Goal: Task Accomplishment & Management: Manage account settings

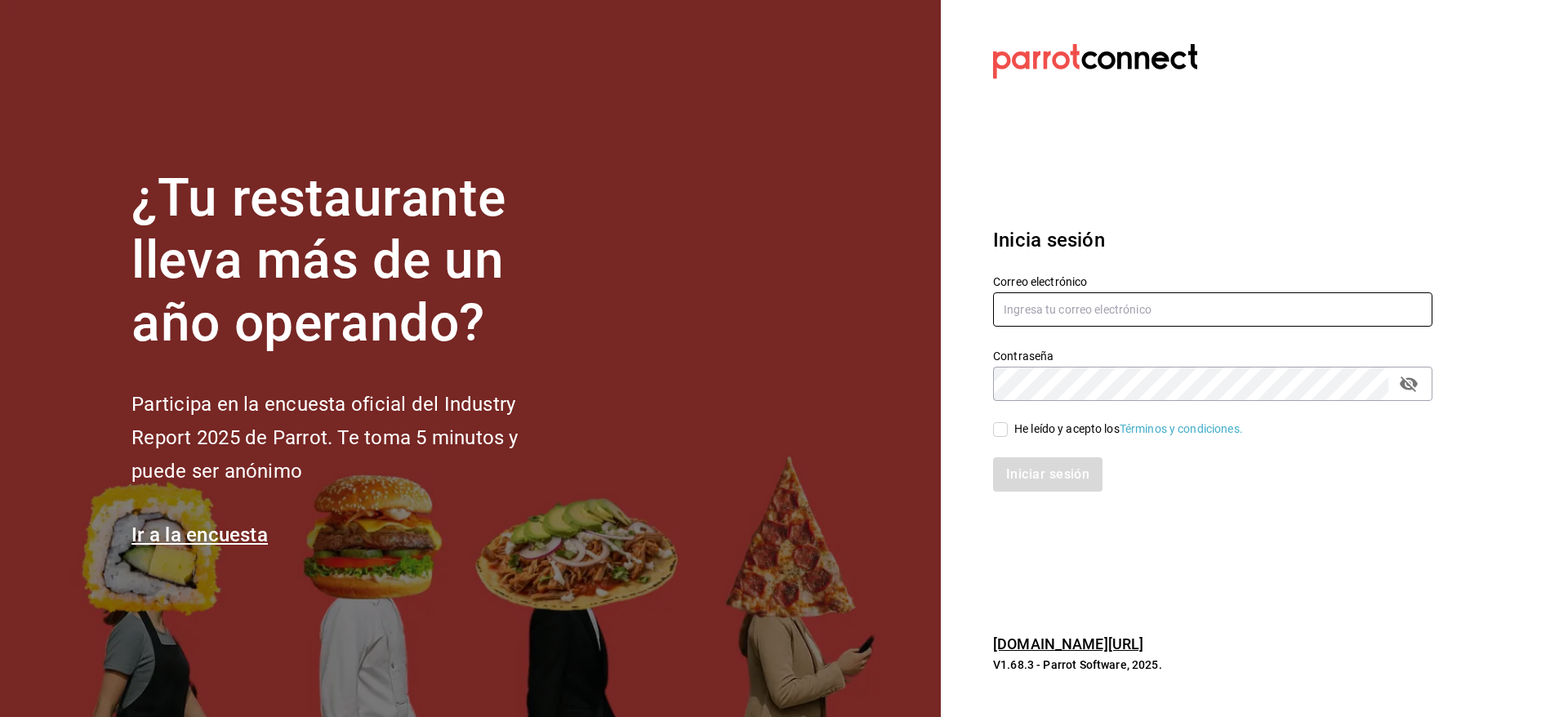
type input "[EMAIL_ADDRESS][DOMAIN_NAME]"
click at [1058, 421] on div "He leído y acepto los Términos y condiciones." at bounding box center [1128, 429] width 228 height 17
click at [1008, 422] on input "He leído y acepto los Términos y condiciones." at bounding box center [1001, 429] width 14 height 14
checkbox input "true"
click at [1055, 468] on button "Iniciar sesión" at bounding box center [1049, 474] width 111 height 34
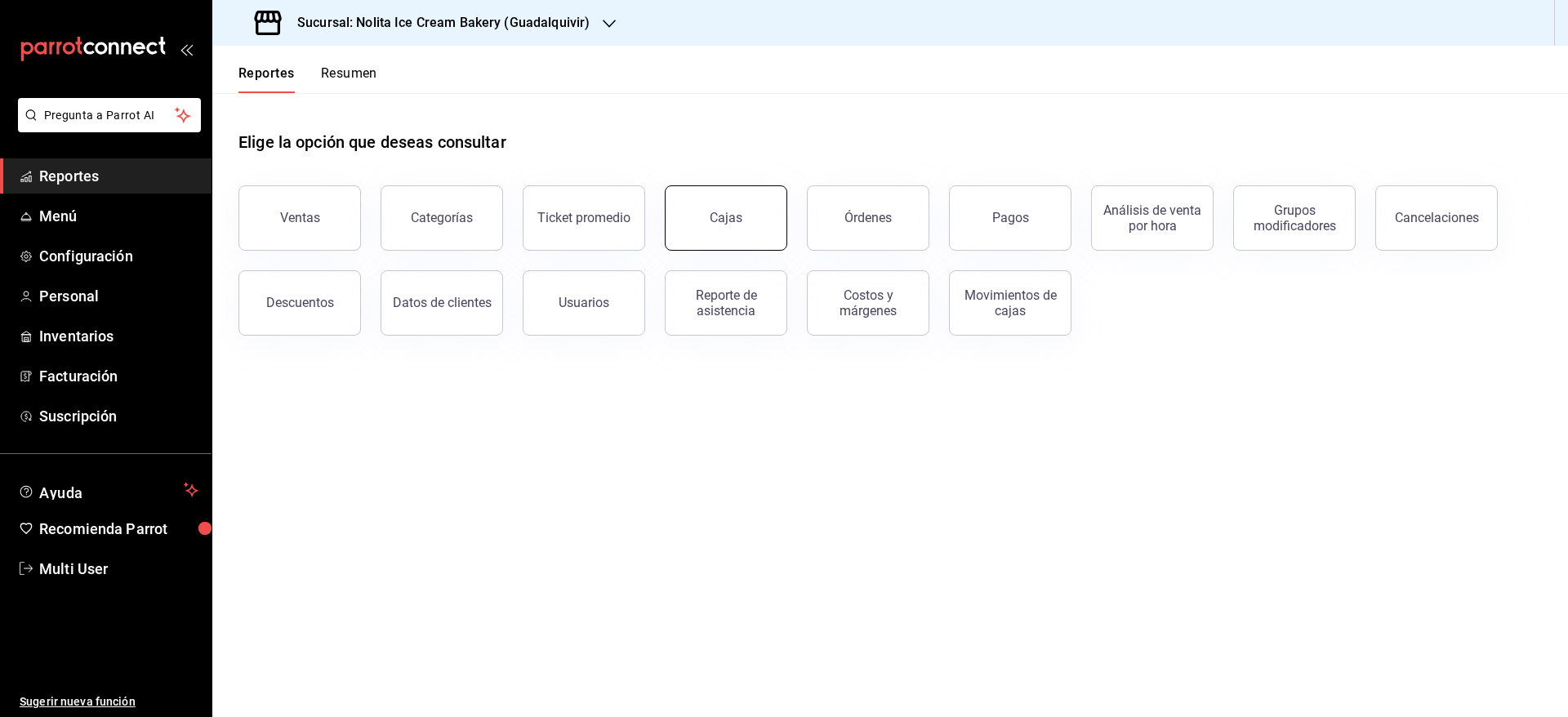
click at [727, 228] on button "Cajas" at bounding box center [725, 218] width 122 height 65
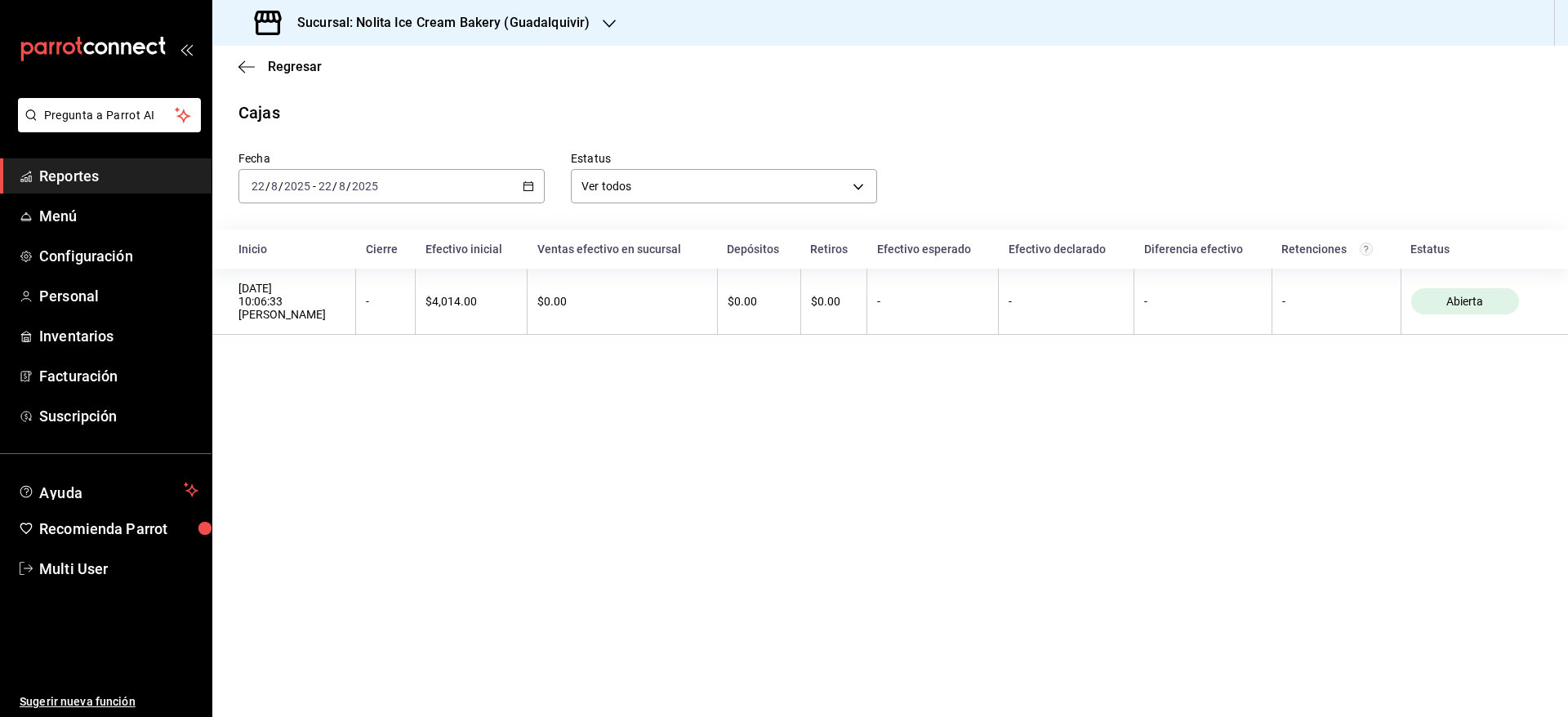
click at [484, 188] on div "[DATE] [DATE] - [DATE] [DATE]" at bounding box center [391, 186] width 306 height 34
click at [347, 309] on span "Semana actual" at bounding box center [316, 309] width 127 height 17
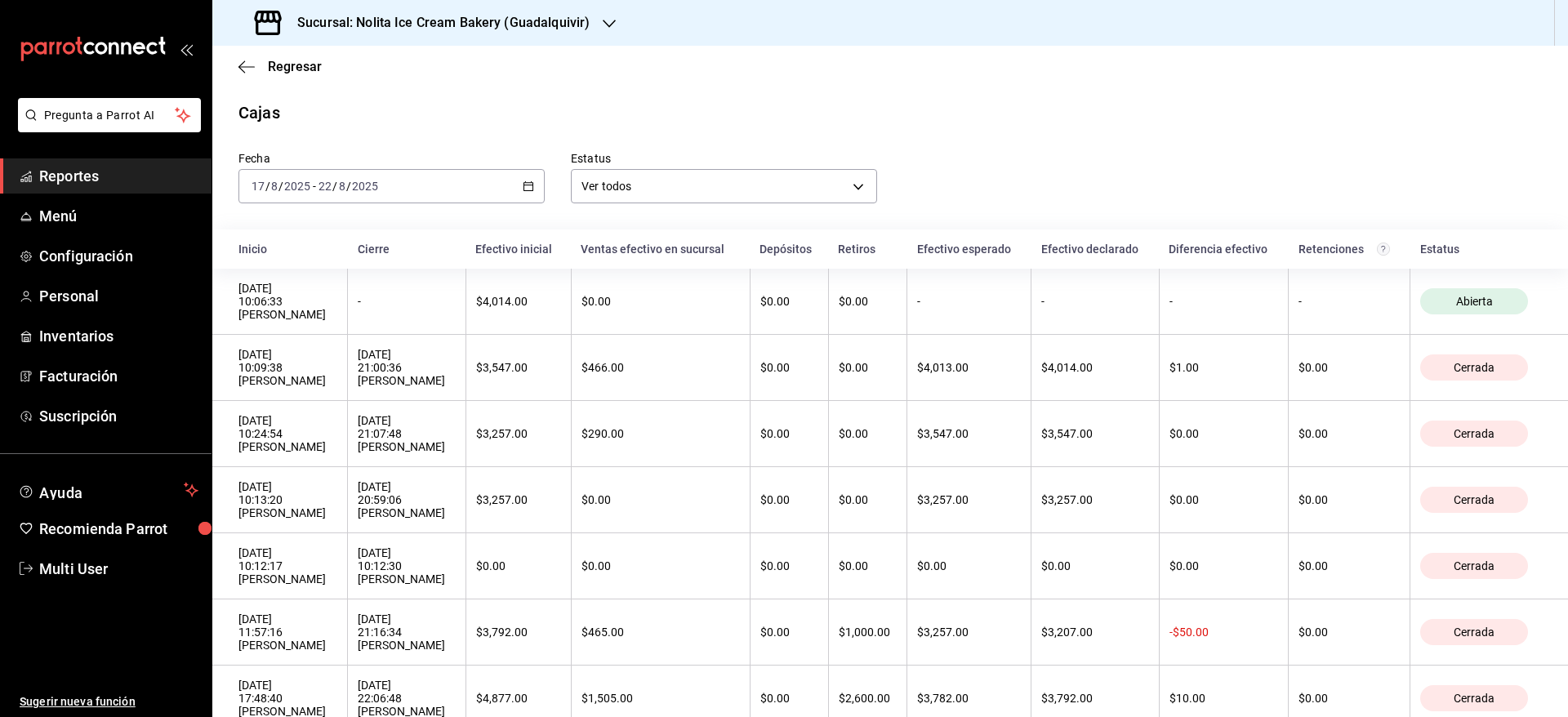
click at [567, 17] on h3 "Sucursal: Nolita Ice Cream Bakery (Guadalquivir)" at bounding box center [437, 23] width 306 height 20
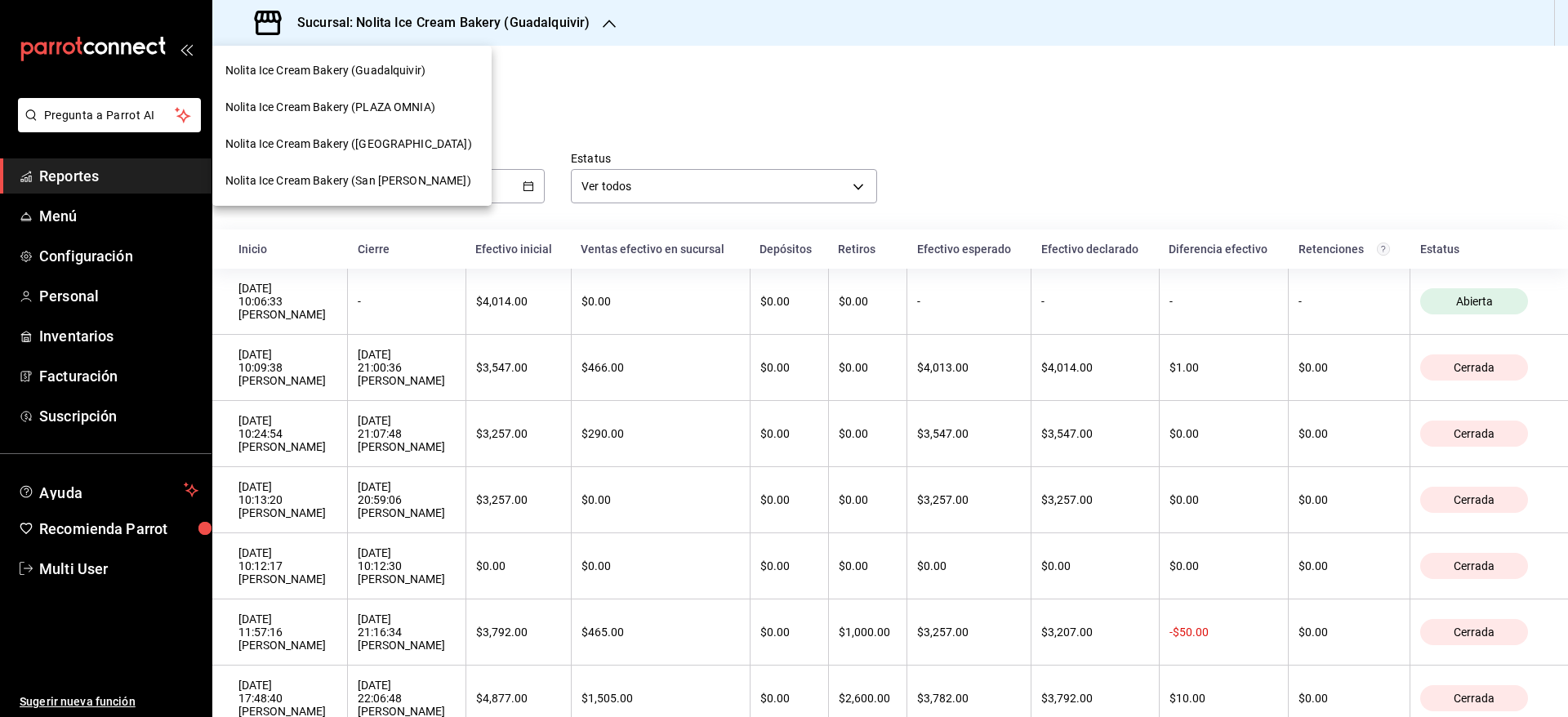
click at [437, 106] on div "Nolita Ice Cream Bakery (PLAZA OMNIA)" at bounding box center [352, 107] width 253 height 17
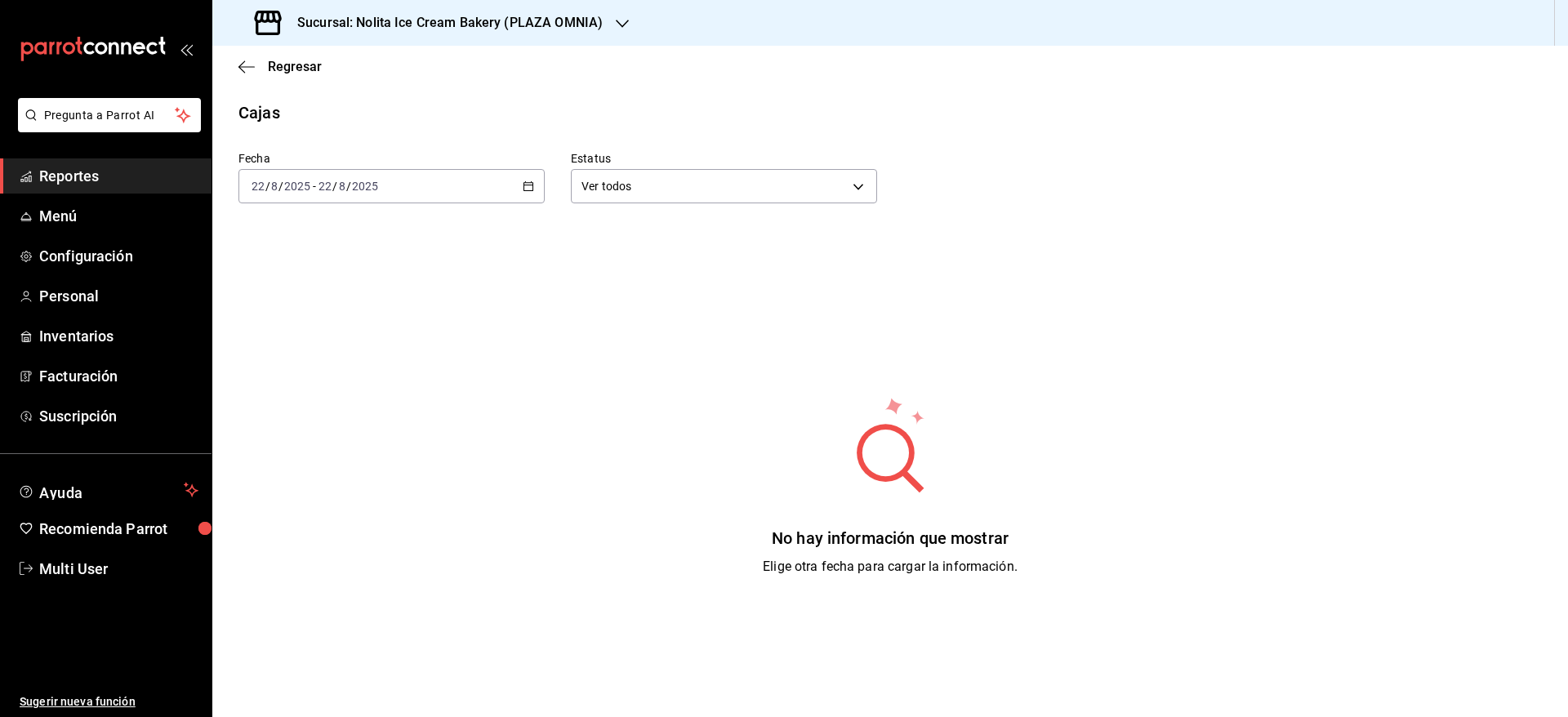
click at [441, 194] on div "[DATE] [DATE] - [DATE] [DATE]" at bounding box center [391, 186] width 306 height 34
click at [351, 303] on span "Semana actual" at bounding box center [316, 309] width 127 height 17
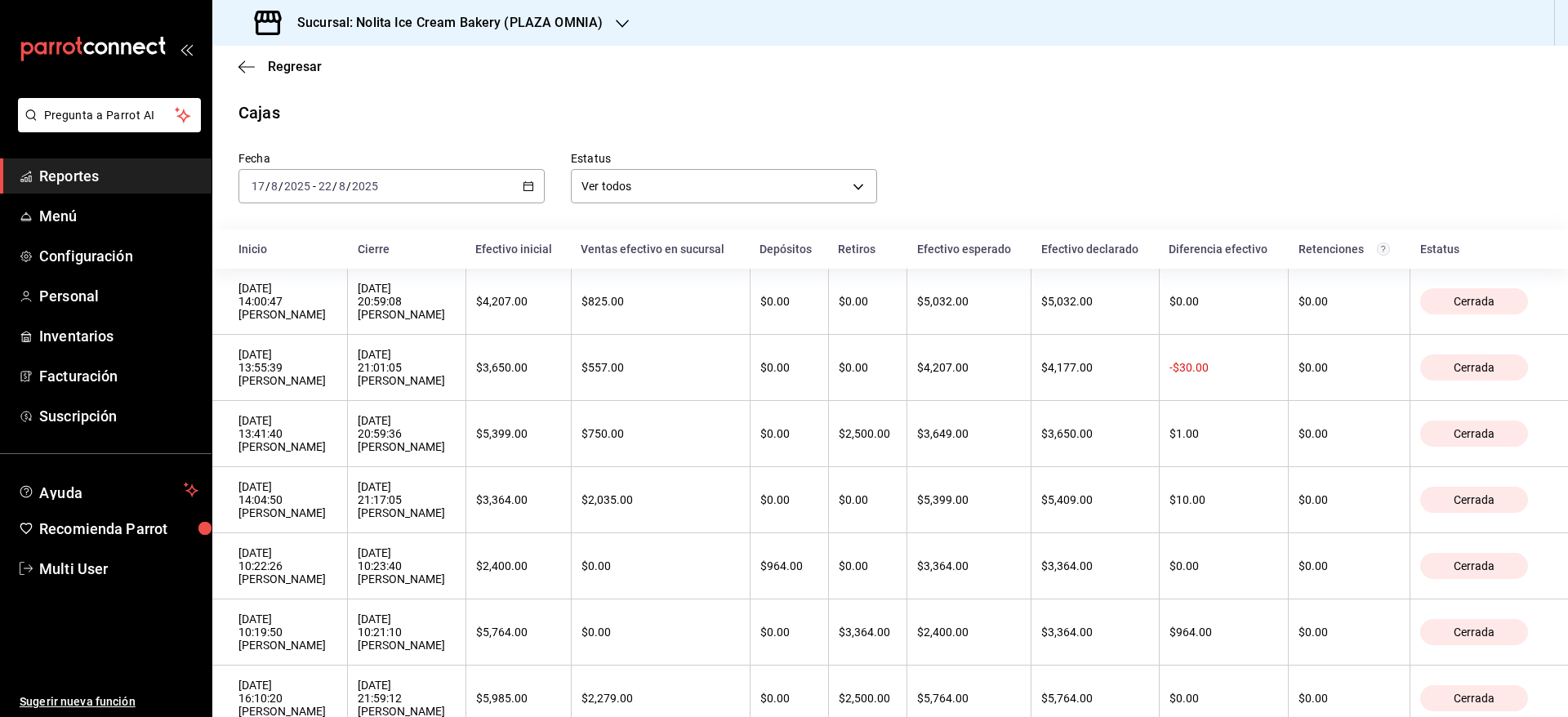
click at [432, 25] on h3 "Sucursal: Nolita Ice Cream Bakery (PLAZA OMNIA)" at bounding box center [443, 23] width 318 height 20
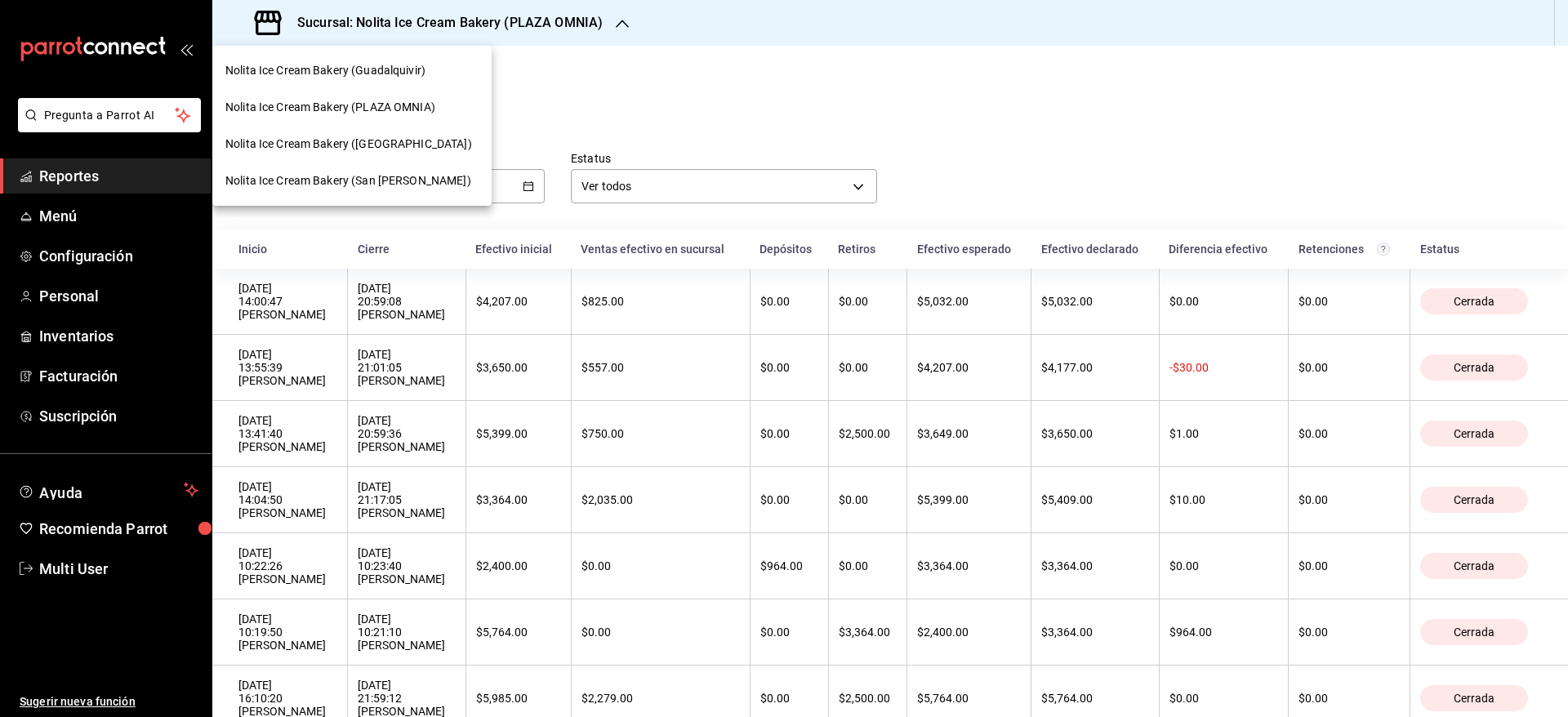
click at [392, 148] on span "Nolita Ice Cream Bakery ([GEOGRAPHIC_DATA])" at bounding box center [349, 144] width 247 height 17
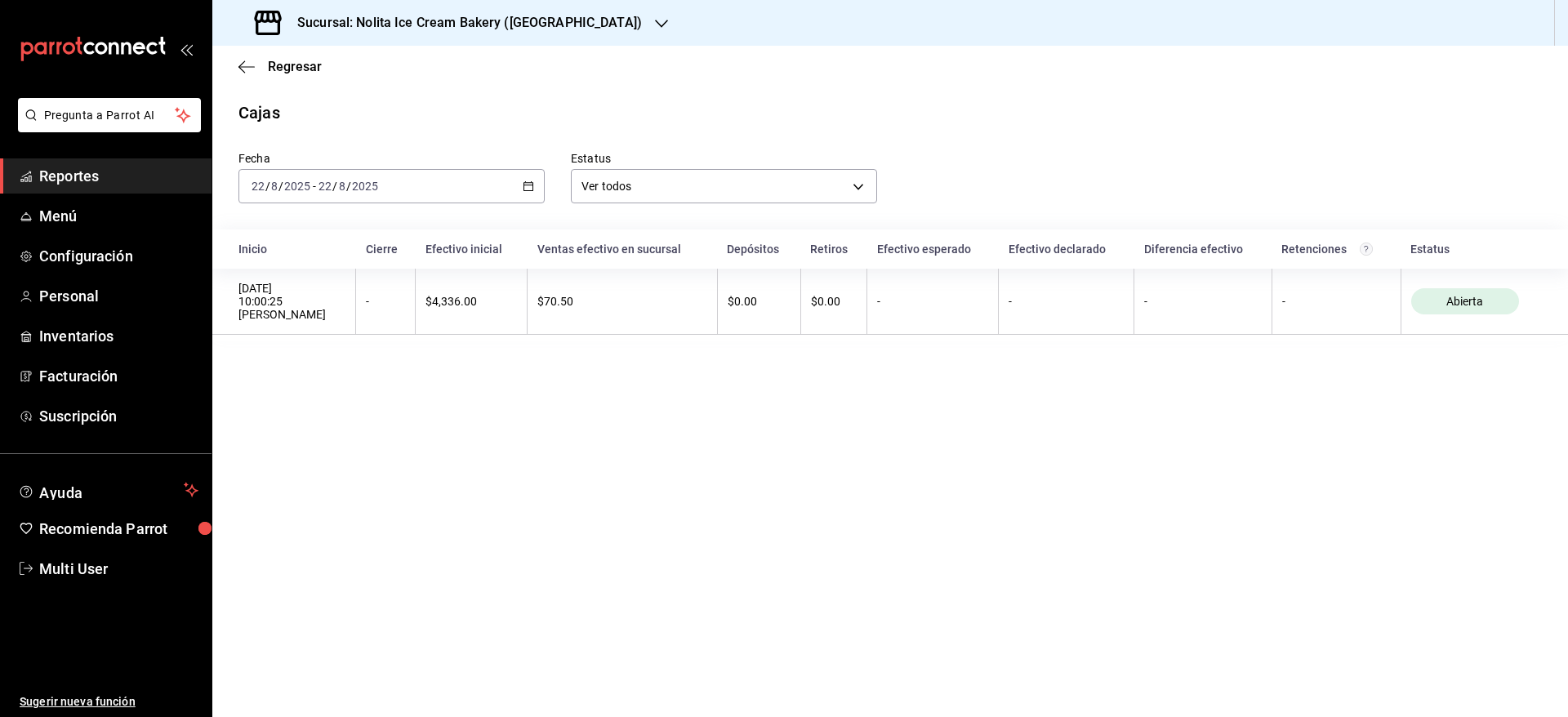
click at [402, 197] on div "[DATE] [DATE] - [DATE] [DATE]" at bounding box center [391, 186] width 306 height 34
click at [326, 311] on span "Semana actual" at bounding box center [316, 309] width 127 height 17
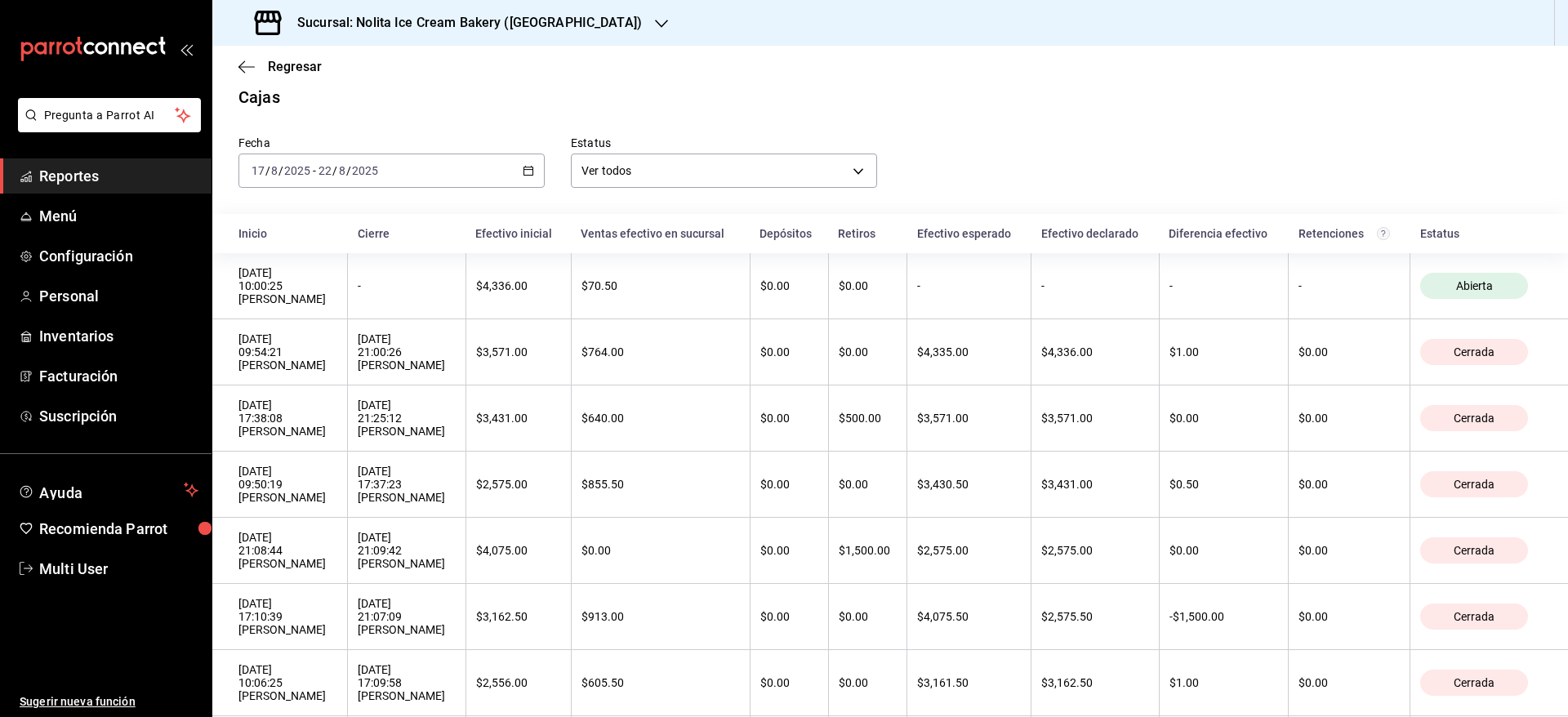
scroll to position [14, 0]
click at [408, 6] on div "Sucursal: Nolita Ice Cream Bakery ([GEOGRAPHIC_DATA])" at bounding box center [450, 22] width 450 height 45
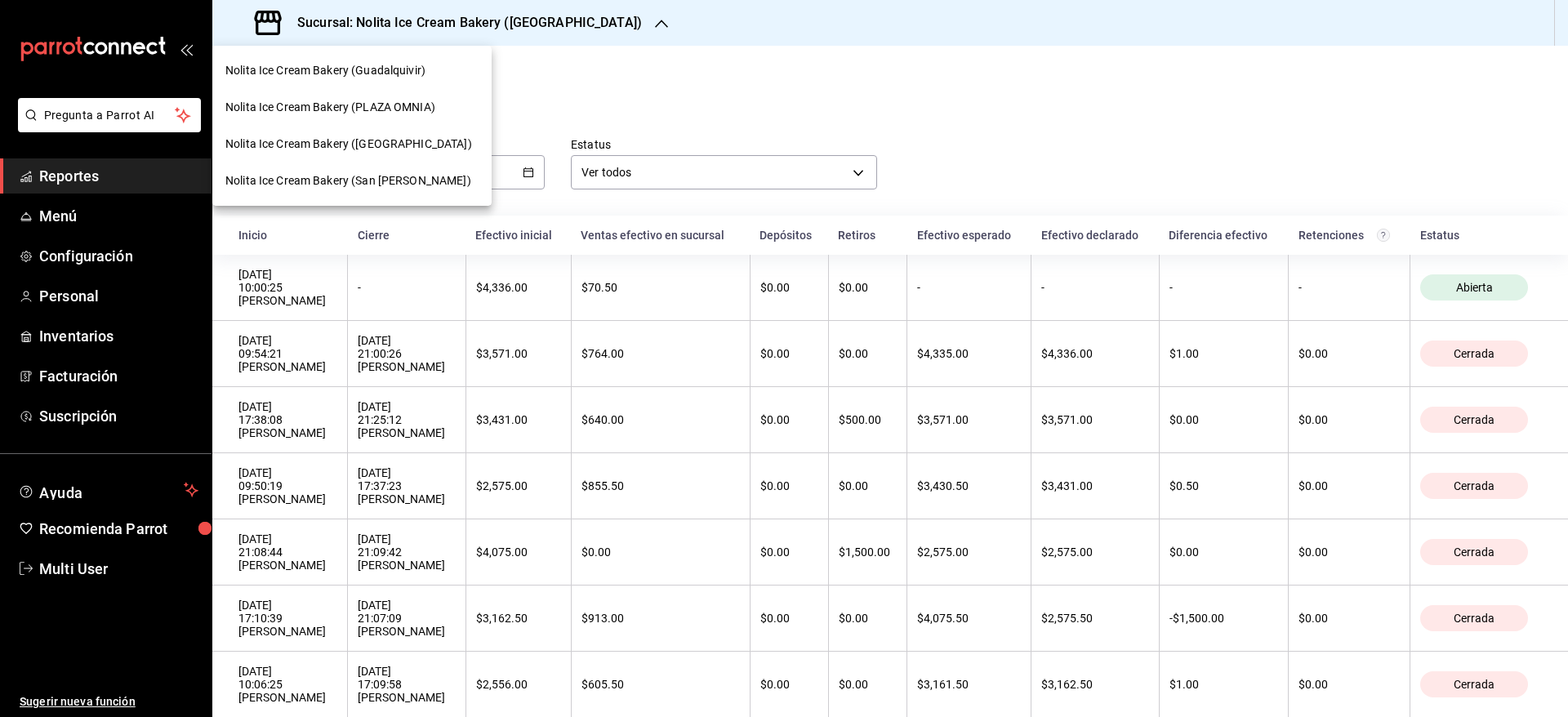
click at [334, 177] on span "Nolita Ice Cream Bakery (San [PERSON_NAME])" at bounding box center [349, 180] width 246 height 17
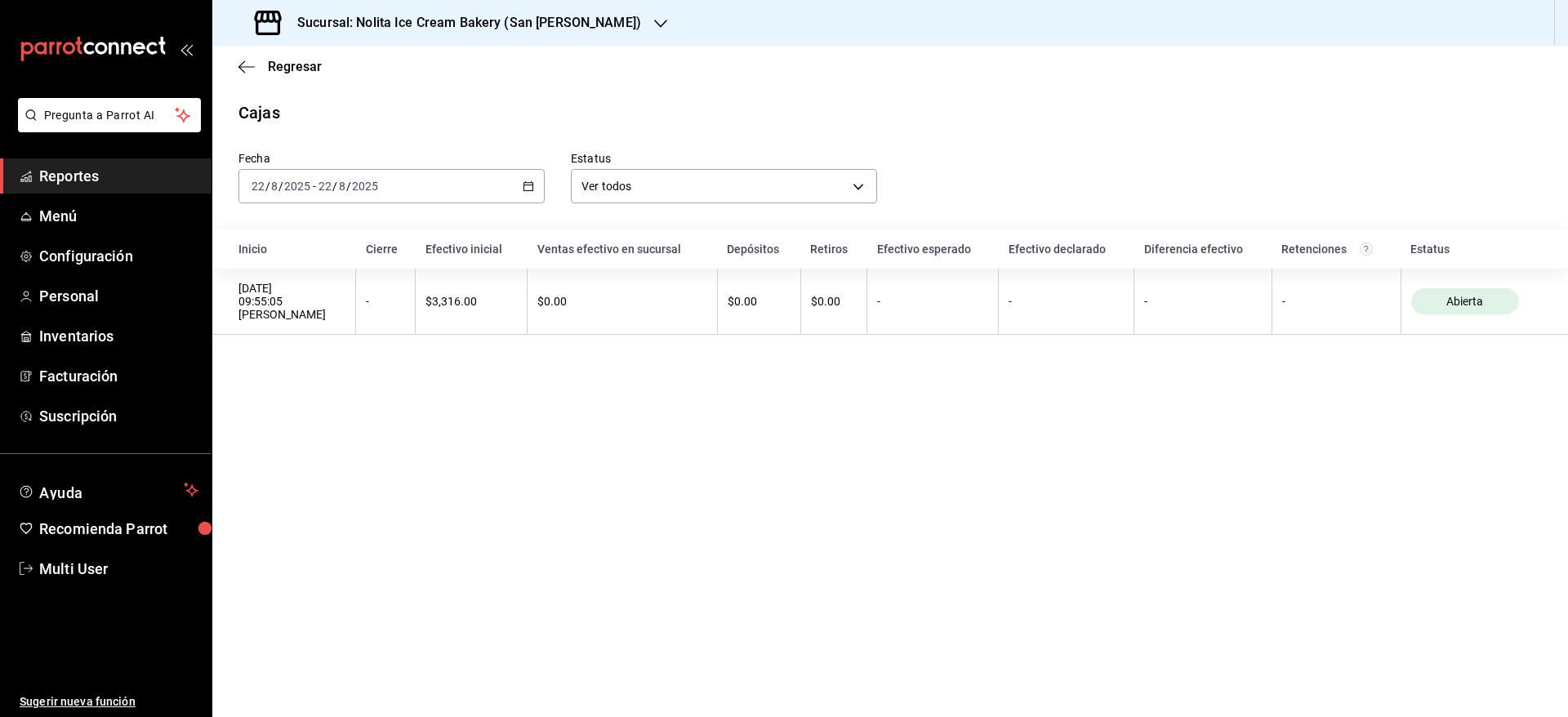
click at [334, 177] on div "[DATE] [DATE] - [DATE] [DATE]" at bounding box center [391, 186] width 306 height 34
click at [306, 318] on li "Semana actual" at bounding box center [315, 309] width 153 height 37
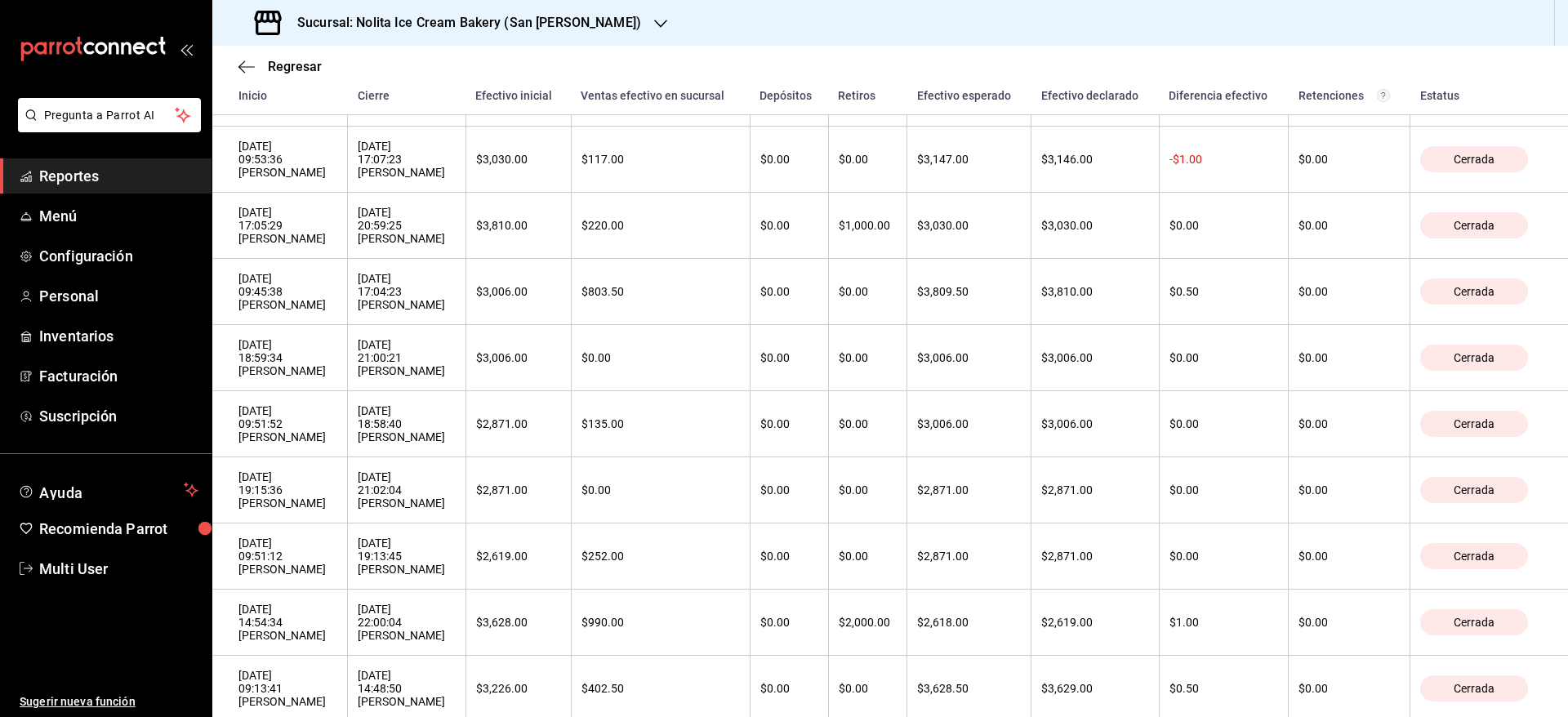
scroll to position [308, 0]
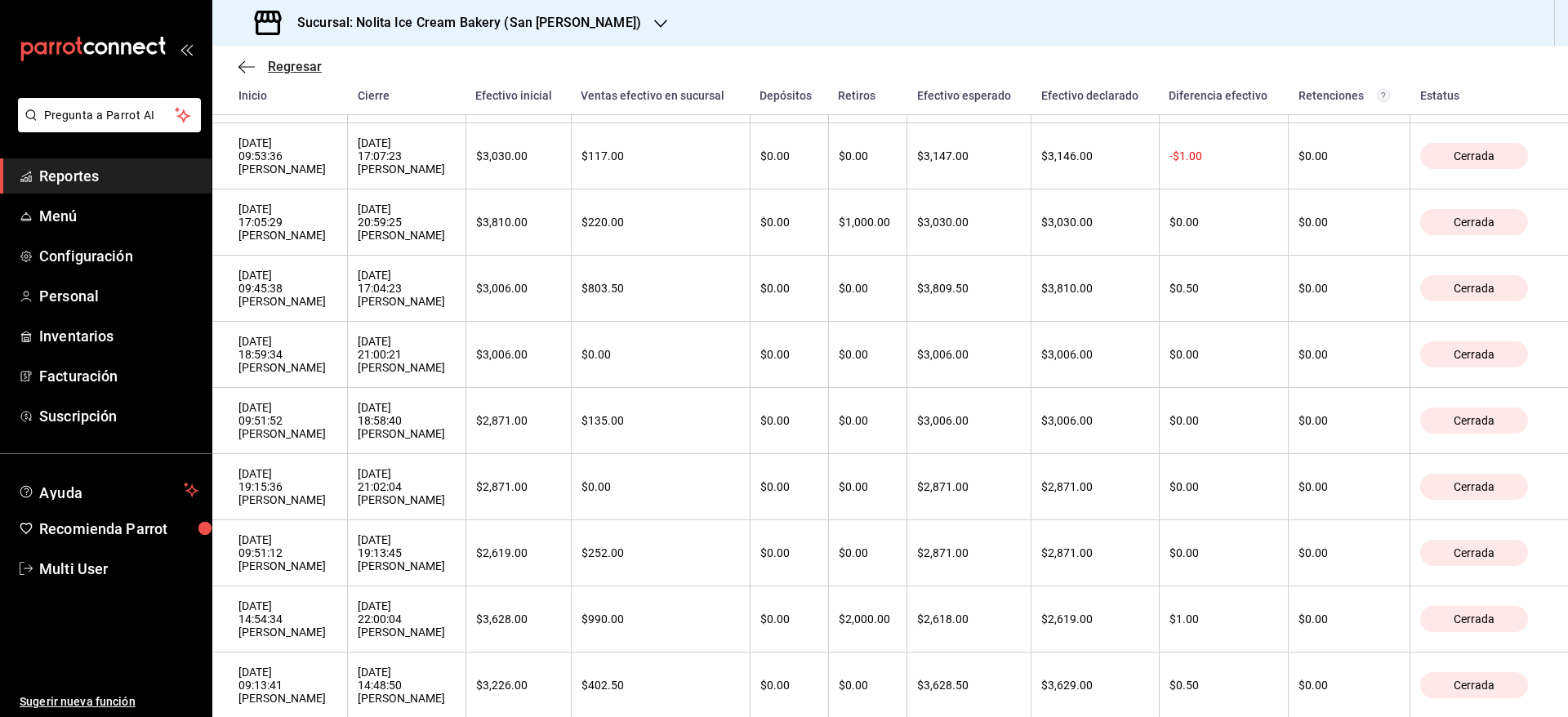
click at [260, 65] on span "Regresar" at bounding box center [279, 66] width 83 height 15
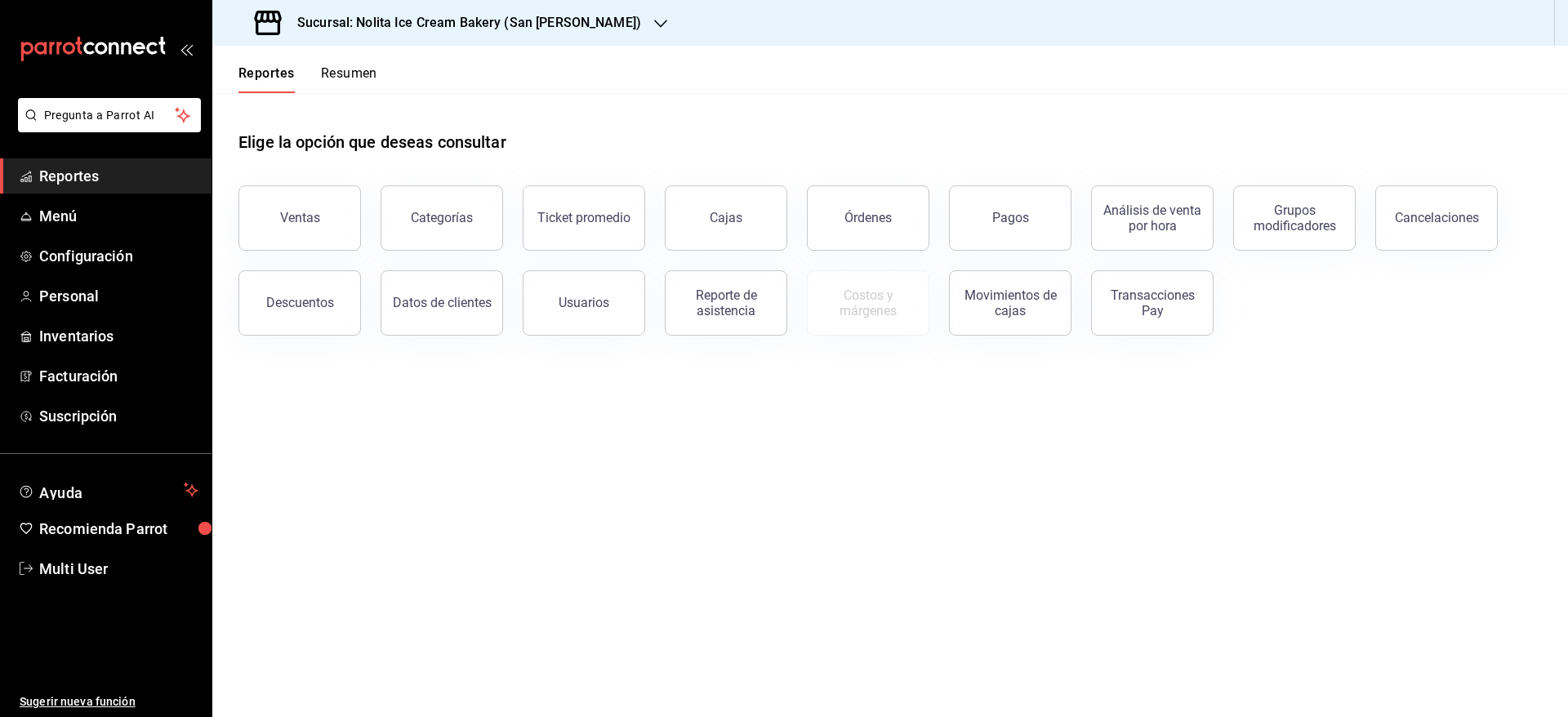
click at [326, 65] on button "Resumen" at bounding box center [349, 78] width 56 height 28
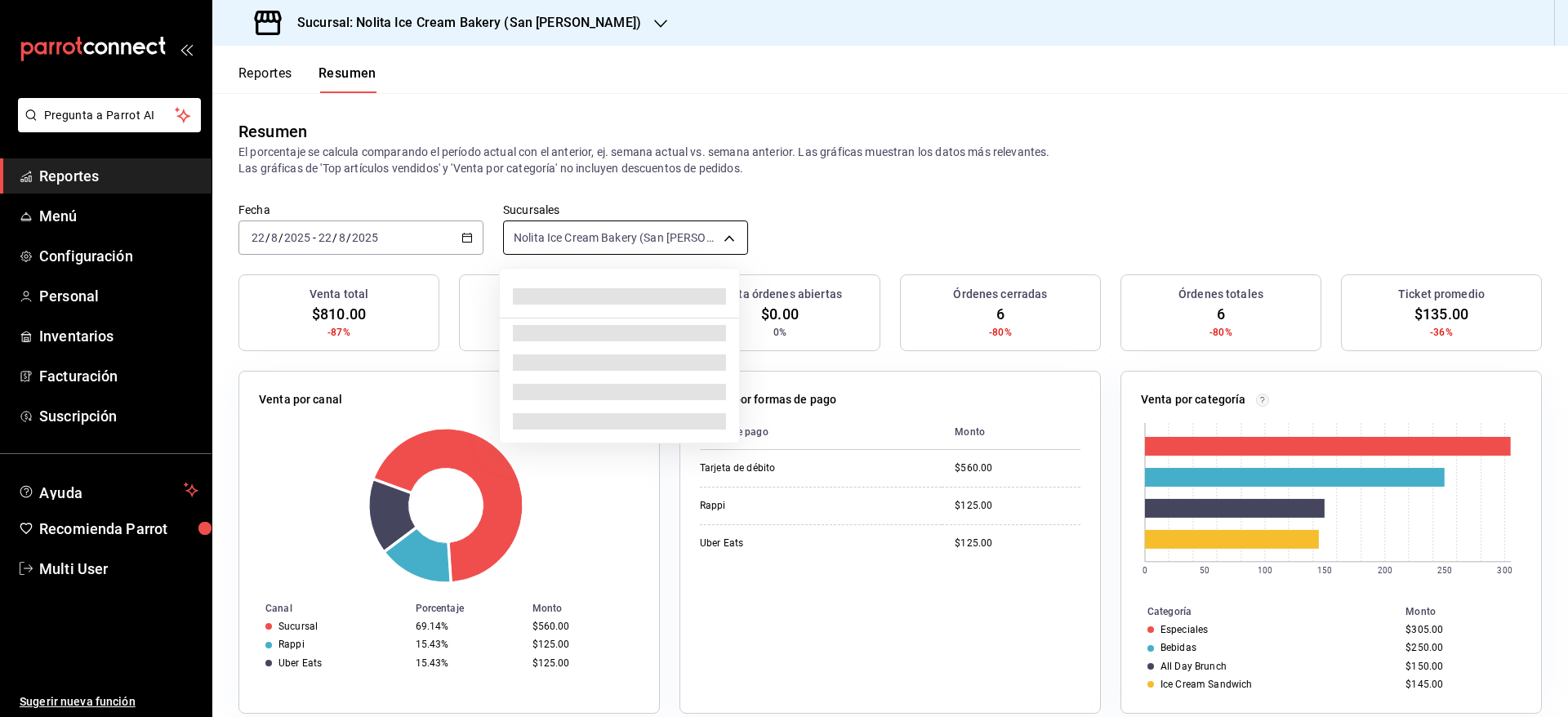
click at [649, 237] on body "Pregunta a Parrot AI Reportes Menú Configuración Personal Inventarios Facturaci…" at bounding box center [784, 358] width 1568 height 717
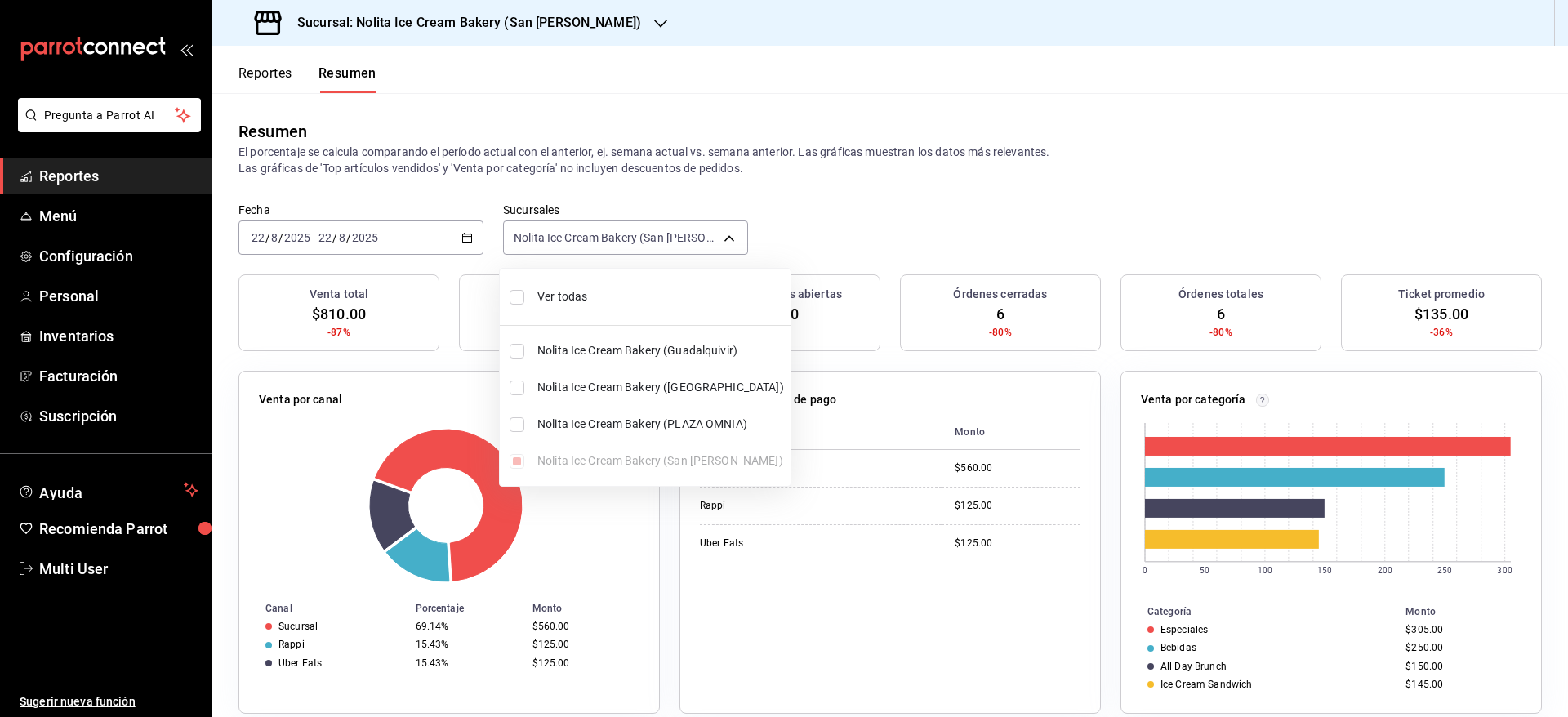
click at [621, 301] on span "Ver todas" at bounding box center [661, 296] width 247 height 17
type input "[object Object],[object Object],[object Object],[object Object]"
checkbox input "true"
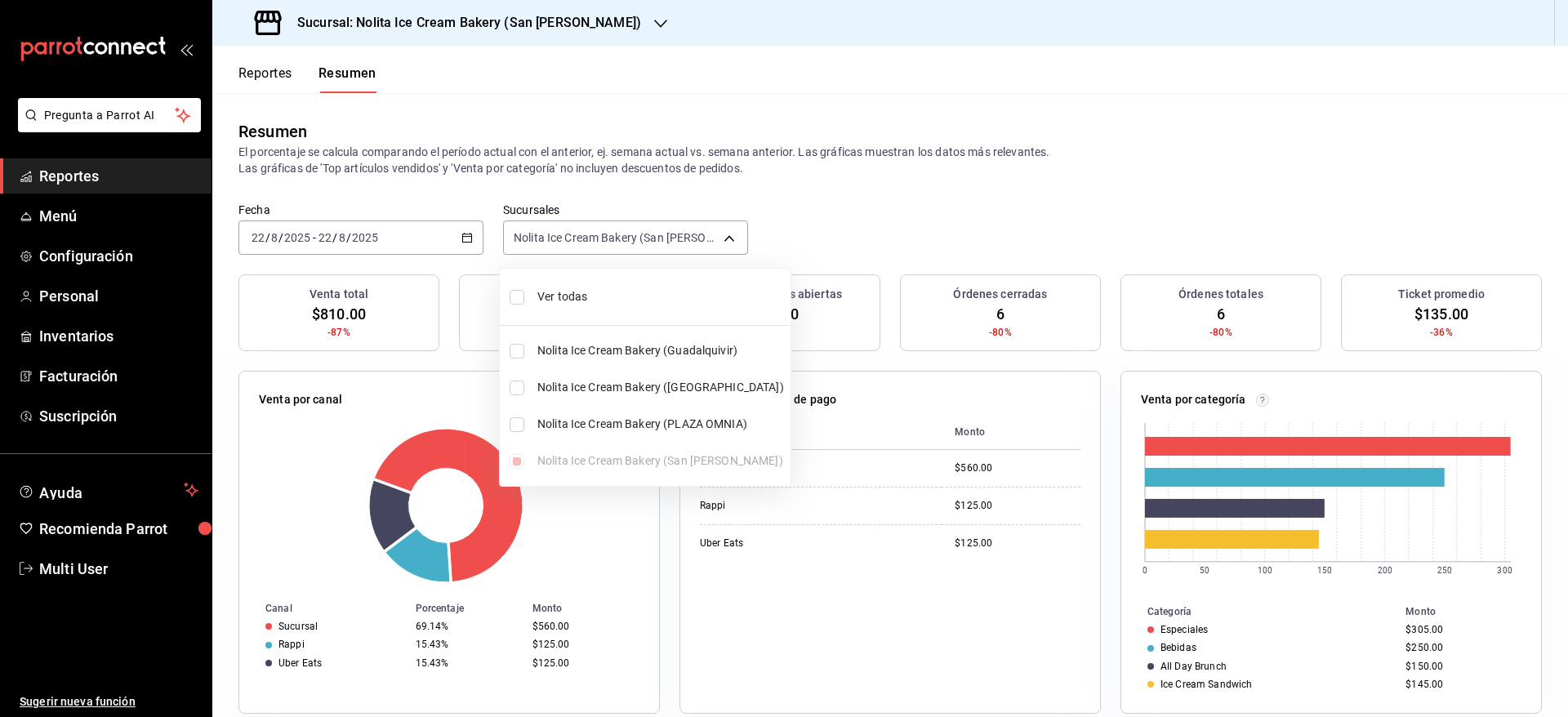
checkbox input "true"
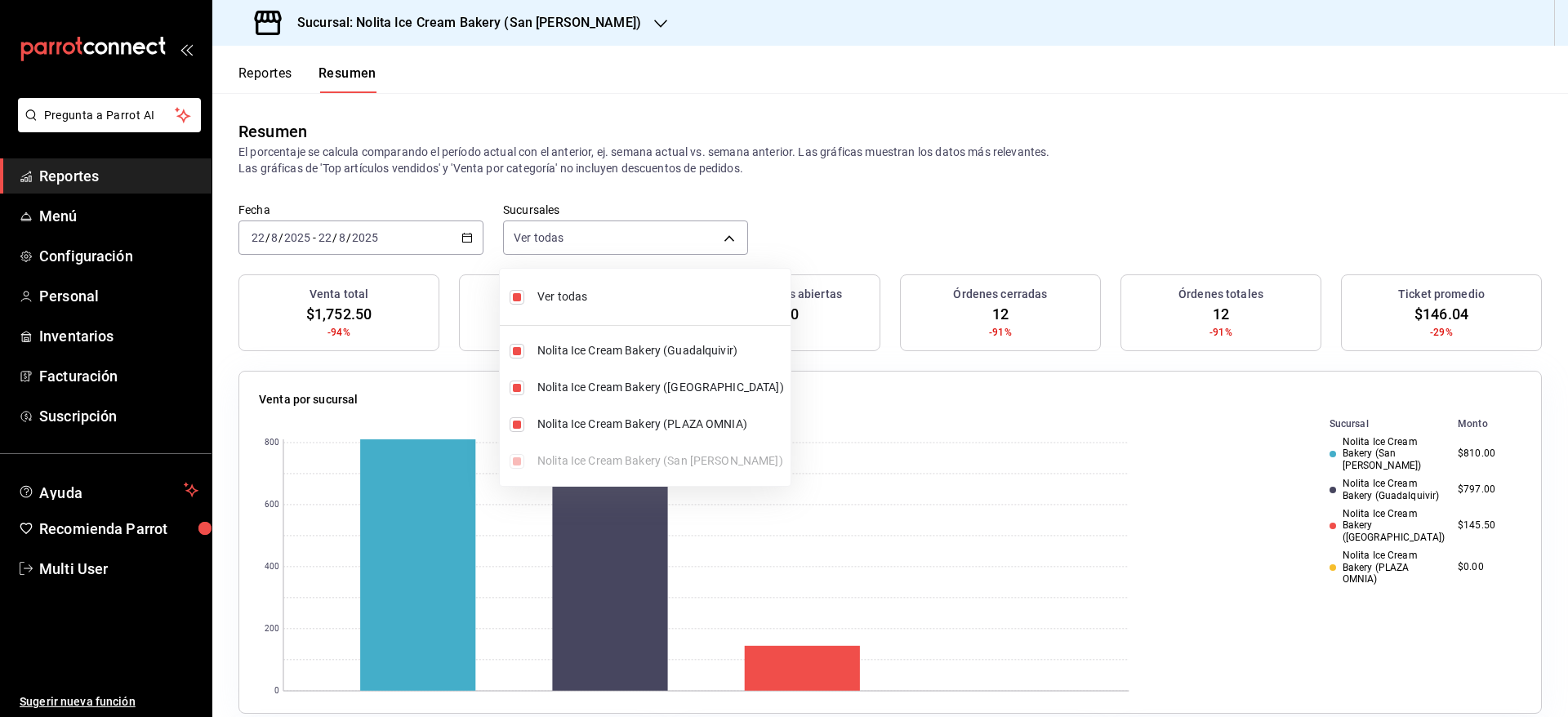
click at [1095, 213] on div at bounding box center [784, 358] width 1568 height 717
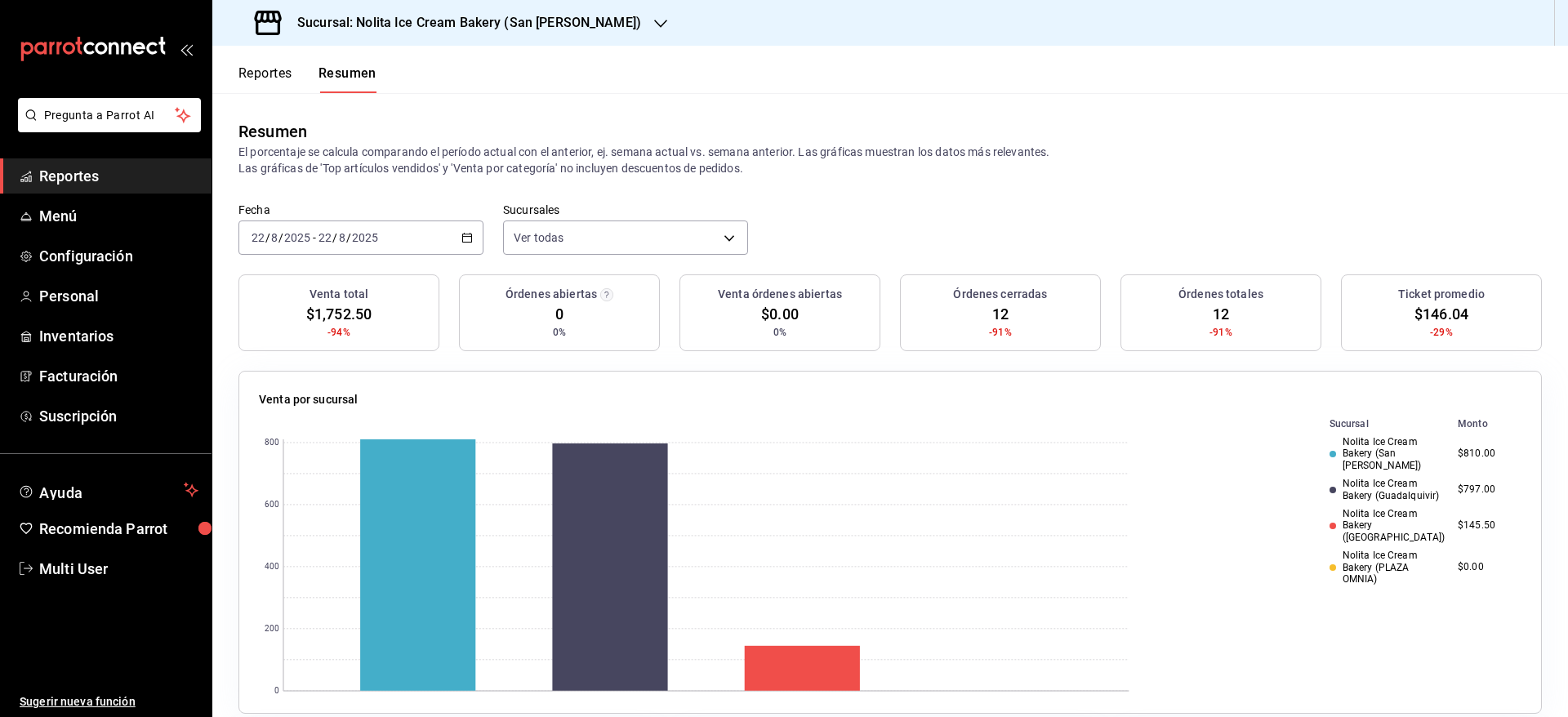
click at [279, 73] on button "Reportes" at bounding box center [265, 78] width 54 height 28
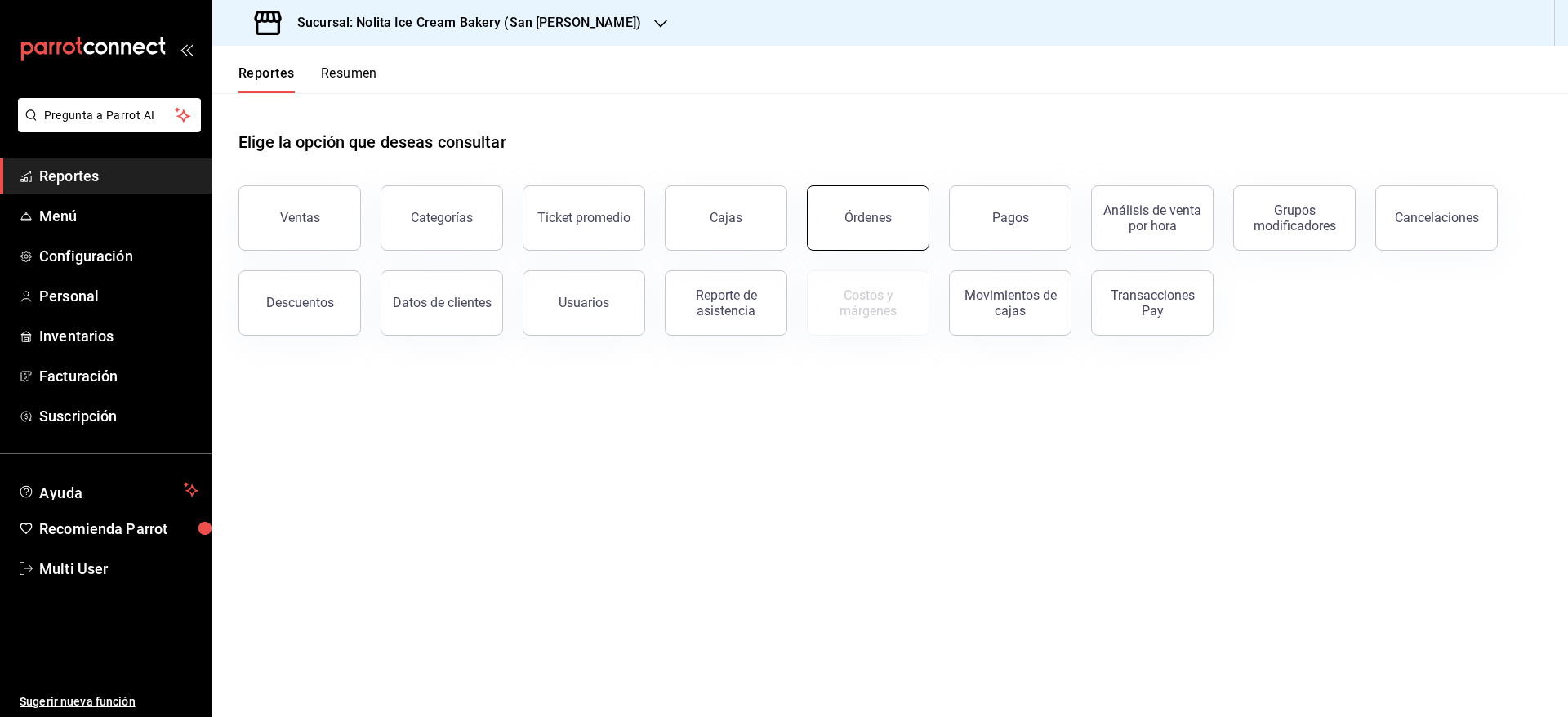
click at [871, 220] on div "Órdenes" at bounding box center [868, 217] width 47 height 15
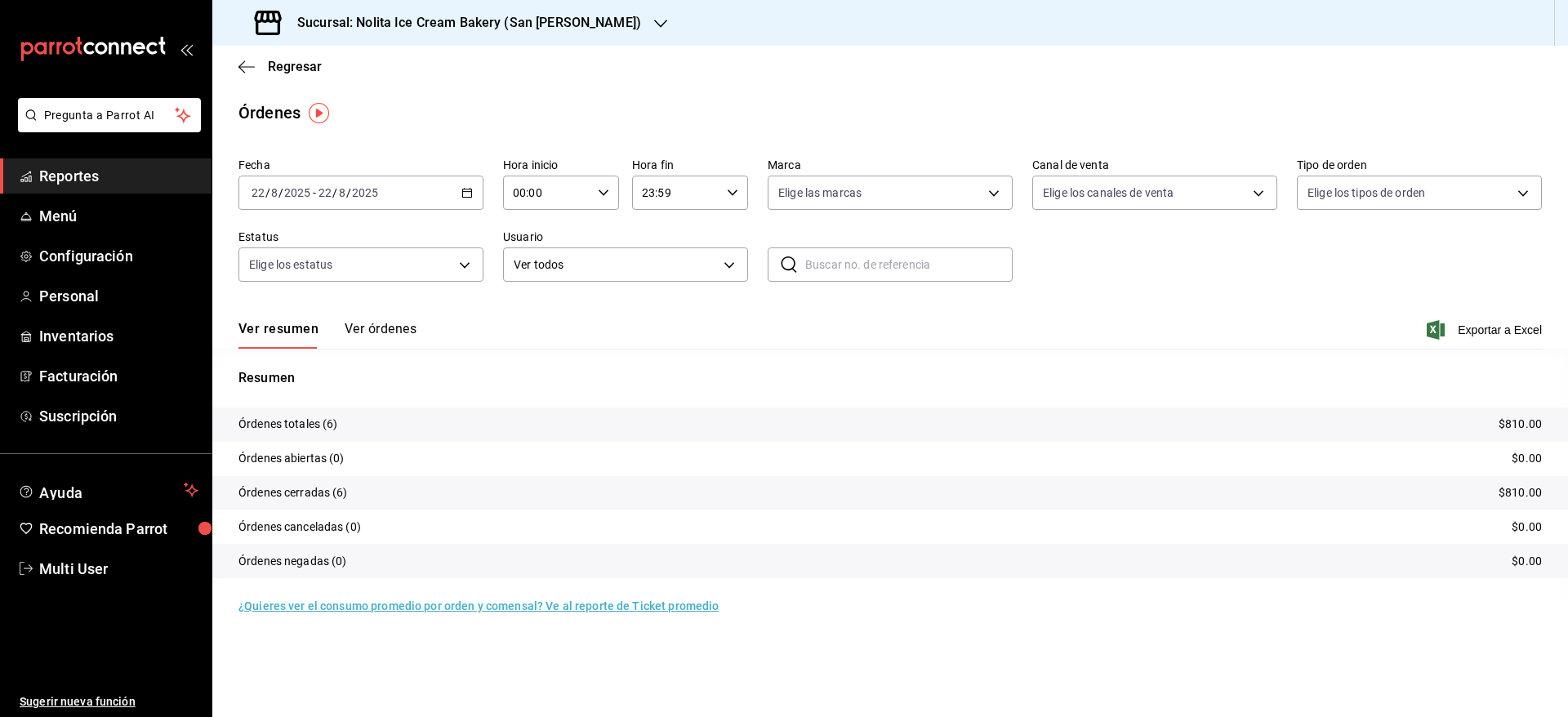
click at [401, 328] on button "Ver órdenes" at bounding box center [380, 334] width 72 height 28
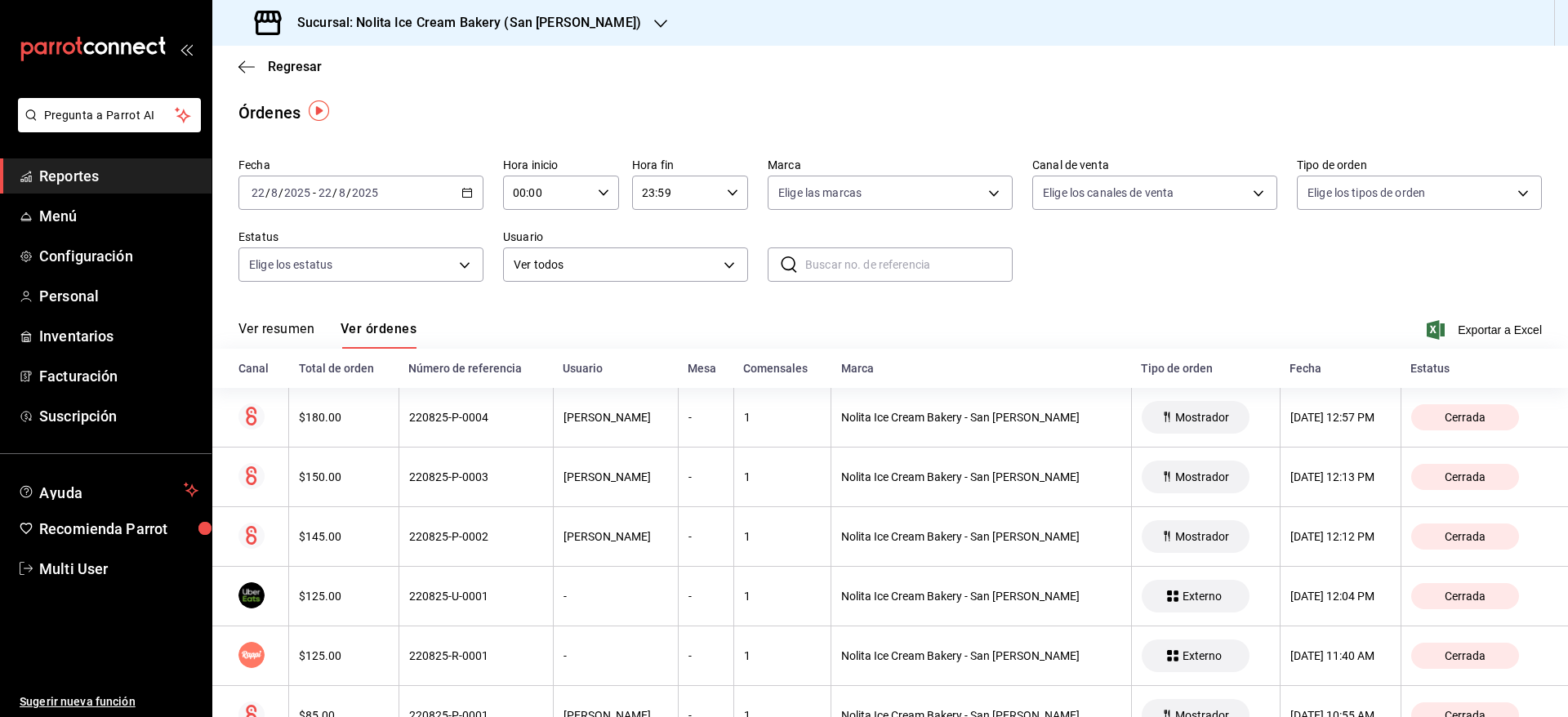
scroll to position [62, 0]
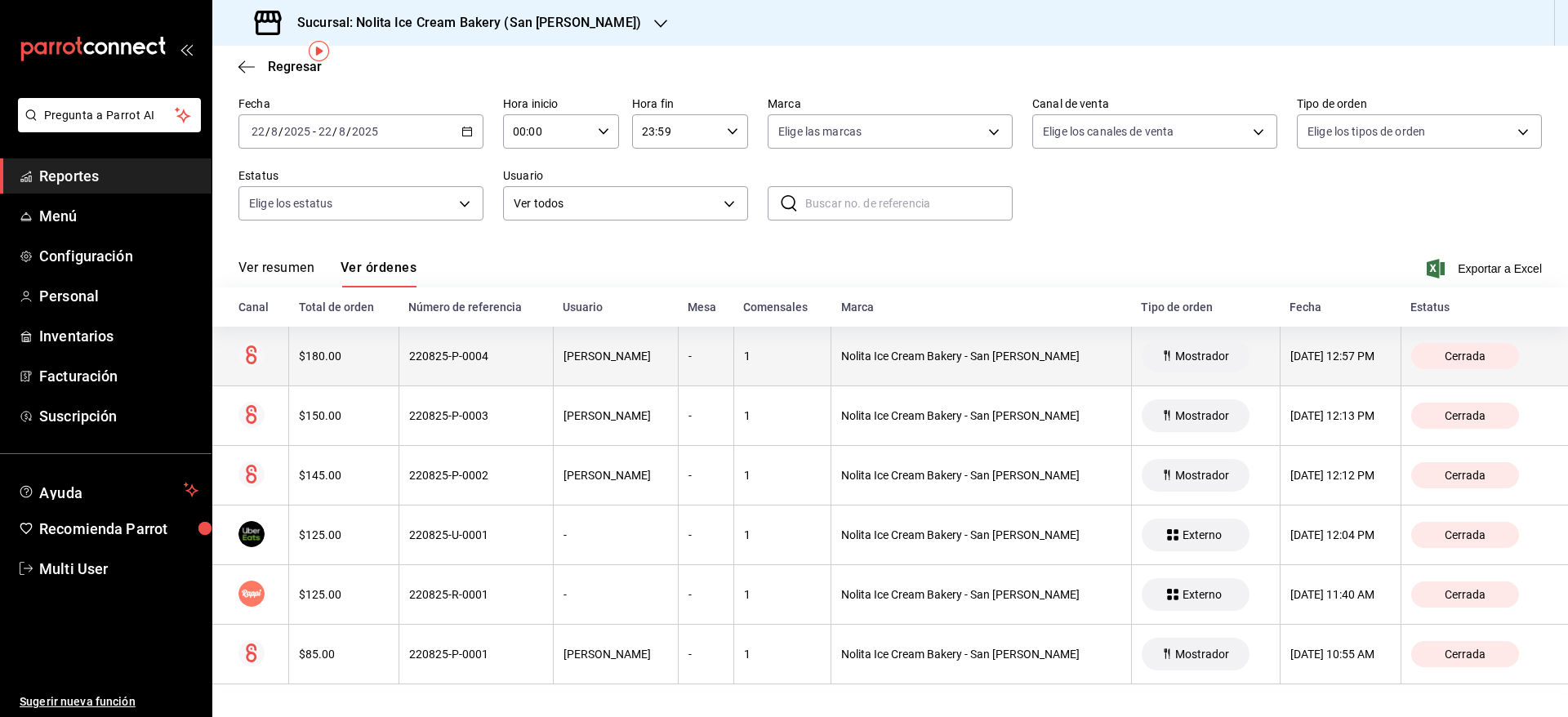
click at [942, 365] on th "Nolita Ice Cream Bakery - San [PERSON_NAME]" at bounding box center [981, 356] width 300 height 60
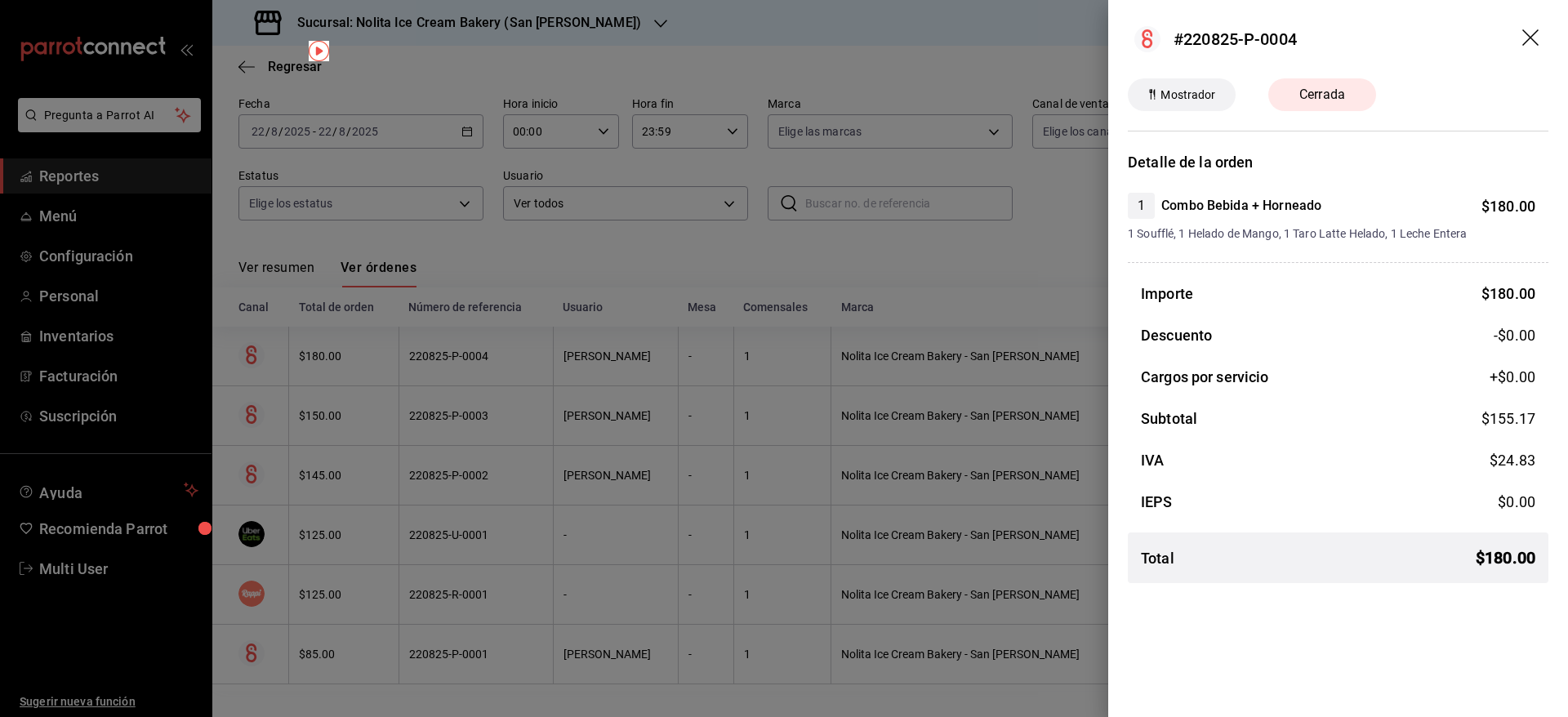
click at [980, 256] on div at bounding box center [784, 358] width 1568 height 717
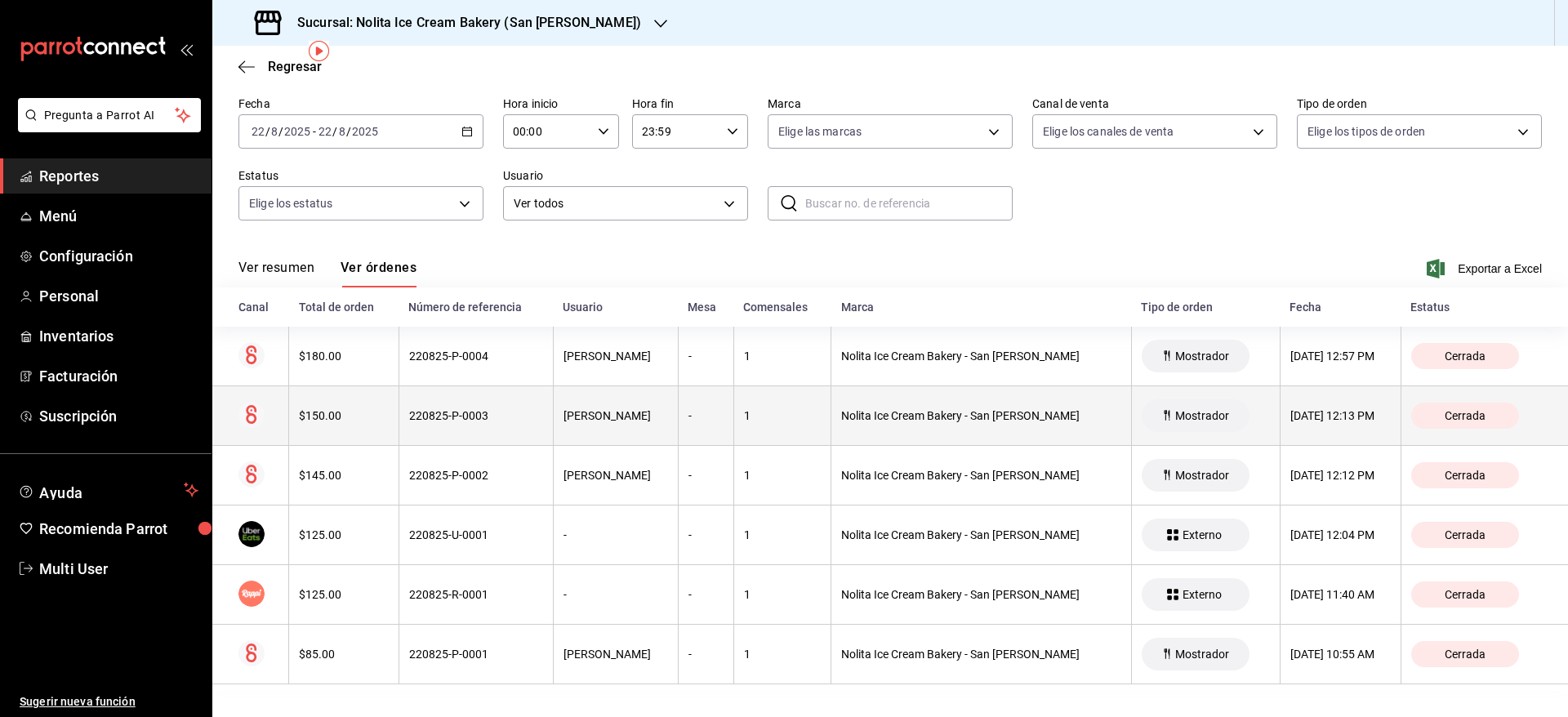
click at [956, 409] on div "Nolita Ice Cream Bakery - San [PERSON_NAME]" at bounding box center [980, 416] width 279 height 13
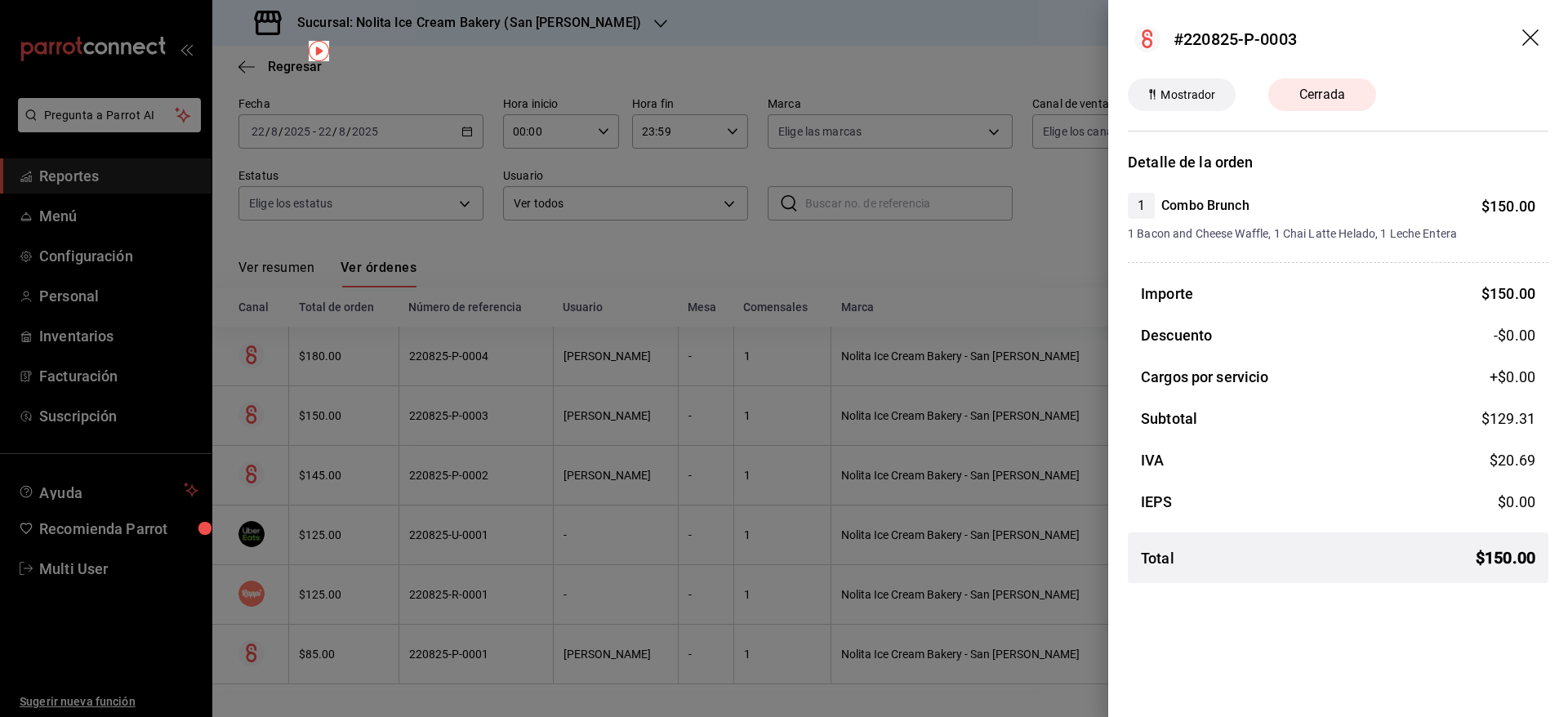
click at [985, 288] on div at bounding box center [784, 358] width 1568 height 717
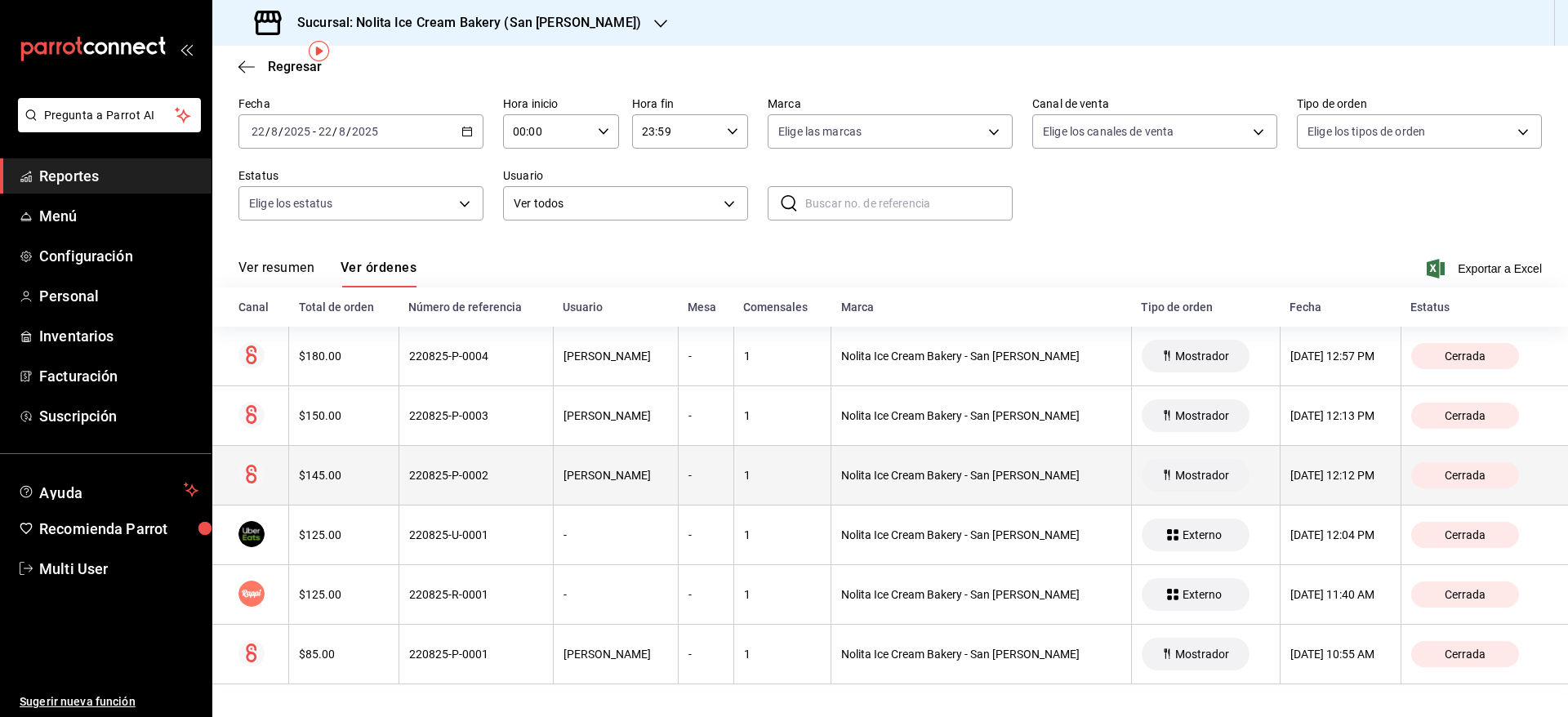
click at [966, 470] on div "Nolita Ice Cream Bakery - San [PERSON_NAME]" at bounding box center [980, 475] width 279 height 13
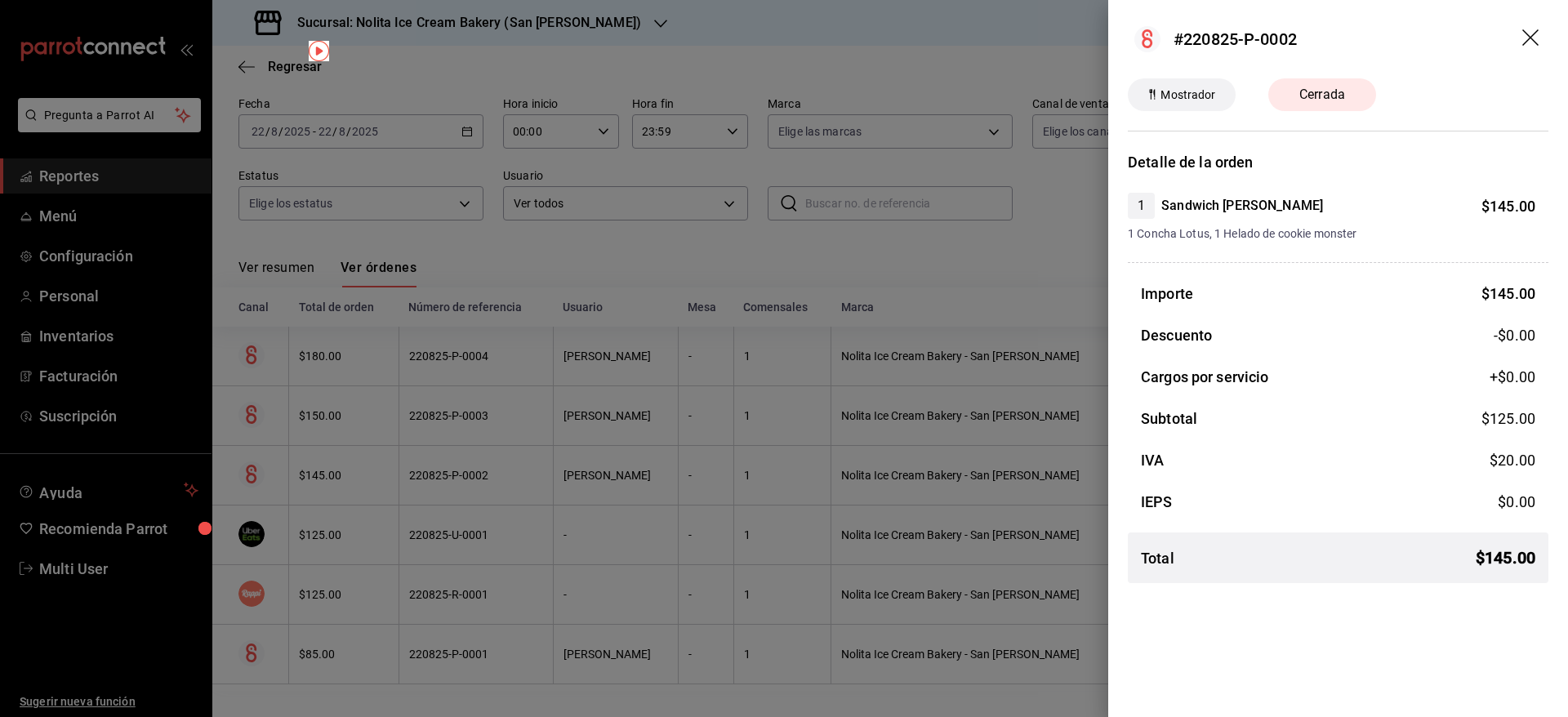
click at [970, 526] on div at bounding box center [784, 358] width 1568 height 717
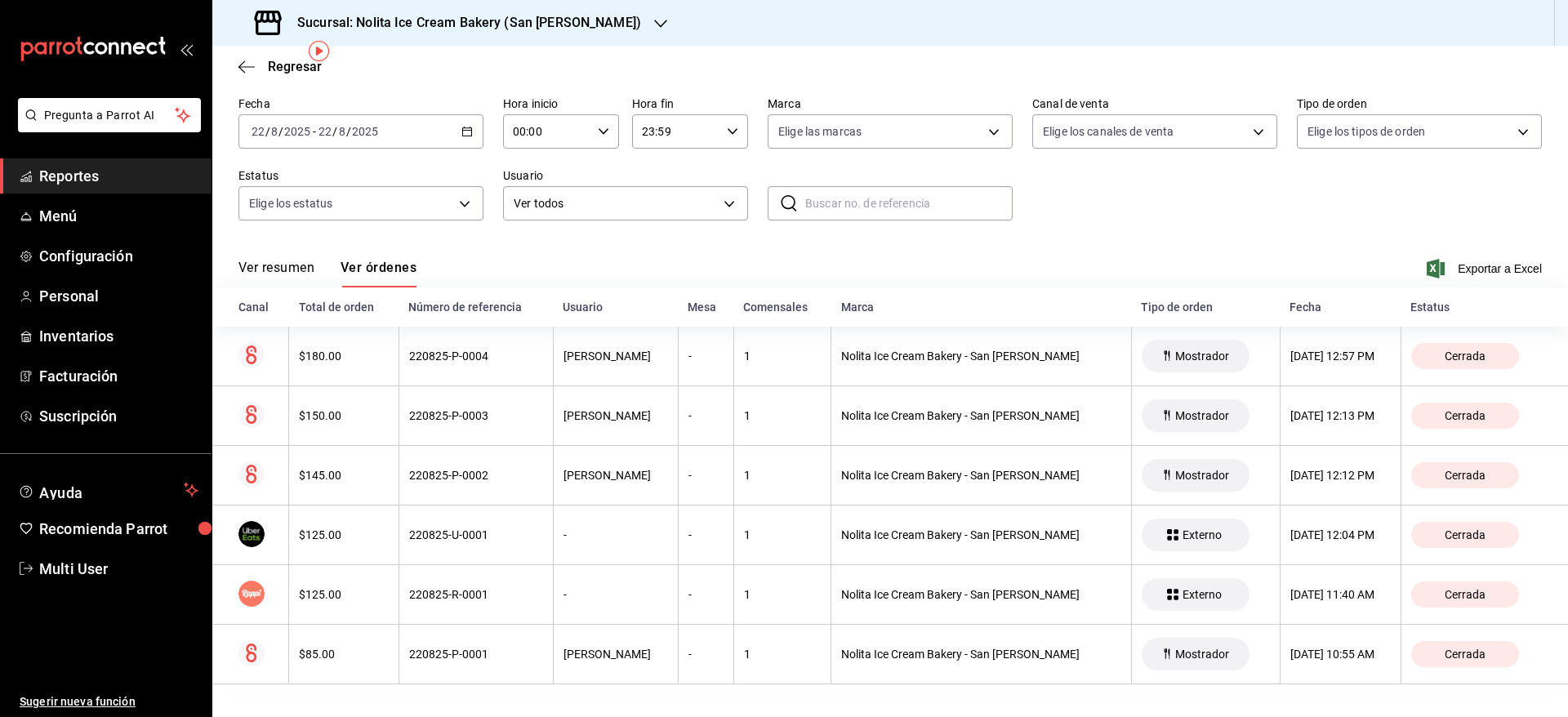
click at [970, 526] on th "Nolita Ice Cream Bakery - San [PERSON_NAME]" at bounding box center [981, 535] width 300 height 60
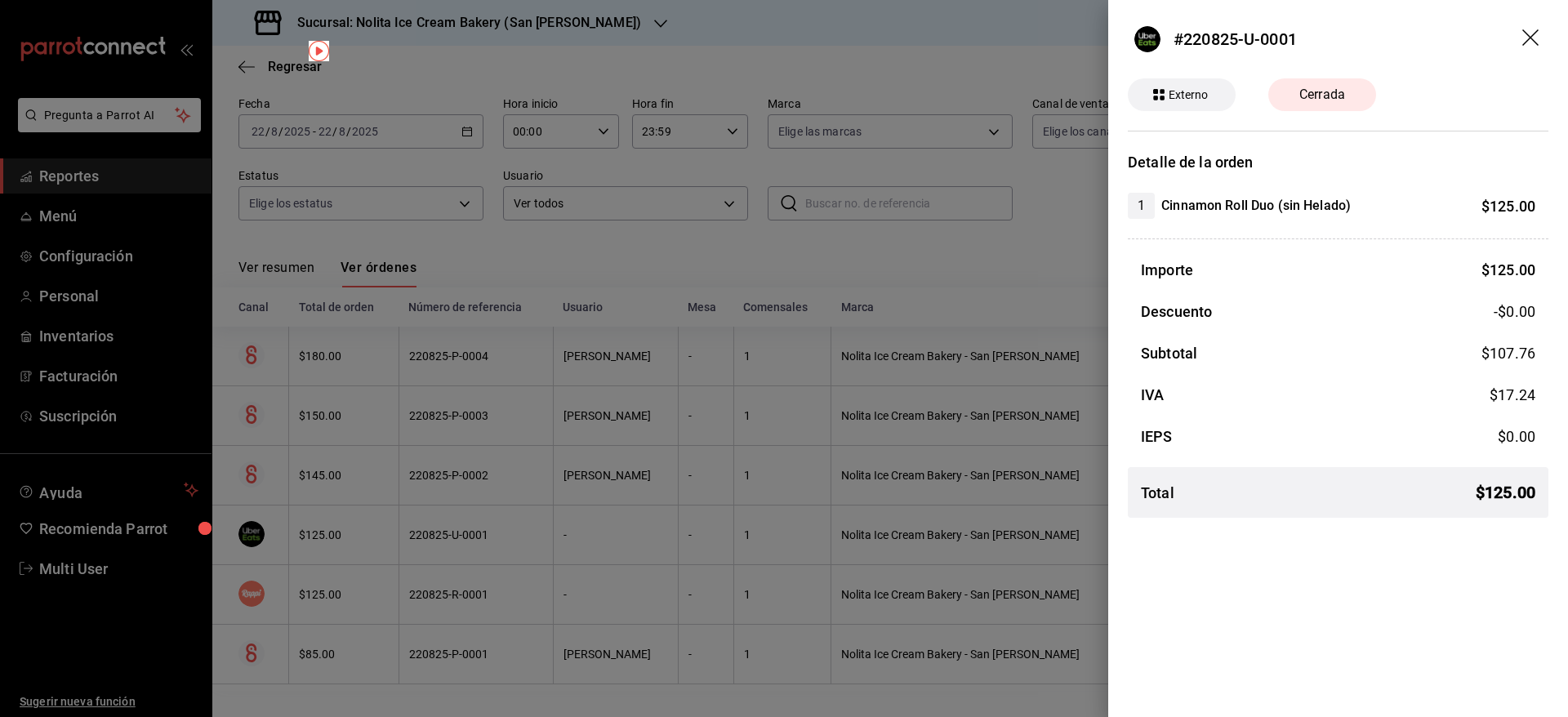
click at [986, 306] on div at bounding box center [784, 358] width 1568 height 717
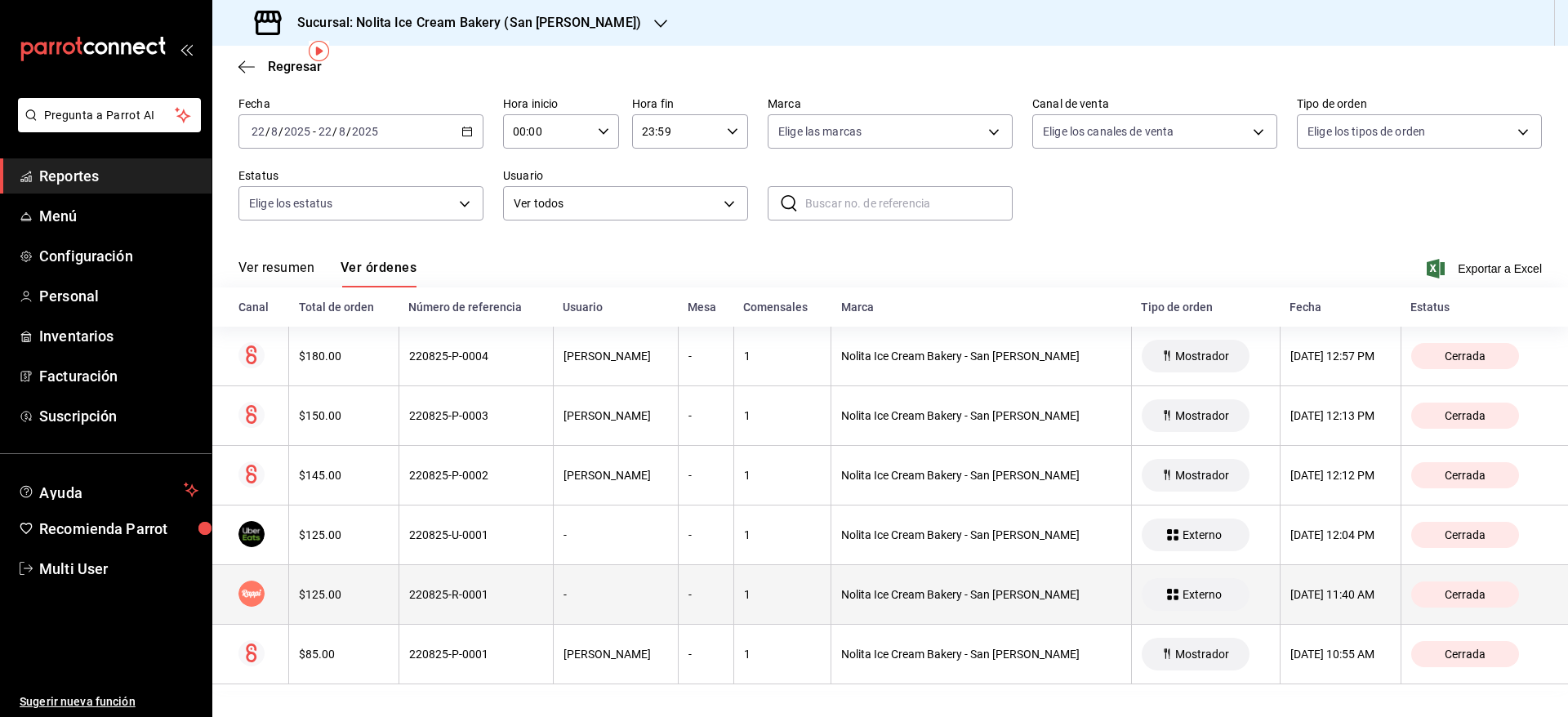
click at [887, 599] on div "Nolita Ice Cream Bakery - San [PERSON_NAME]" at bounding box center [980, 594] width 279 height 13
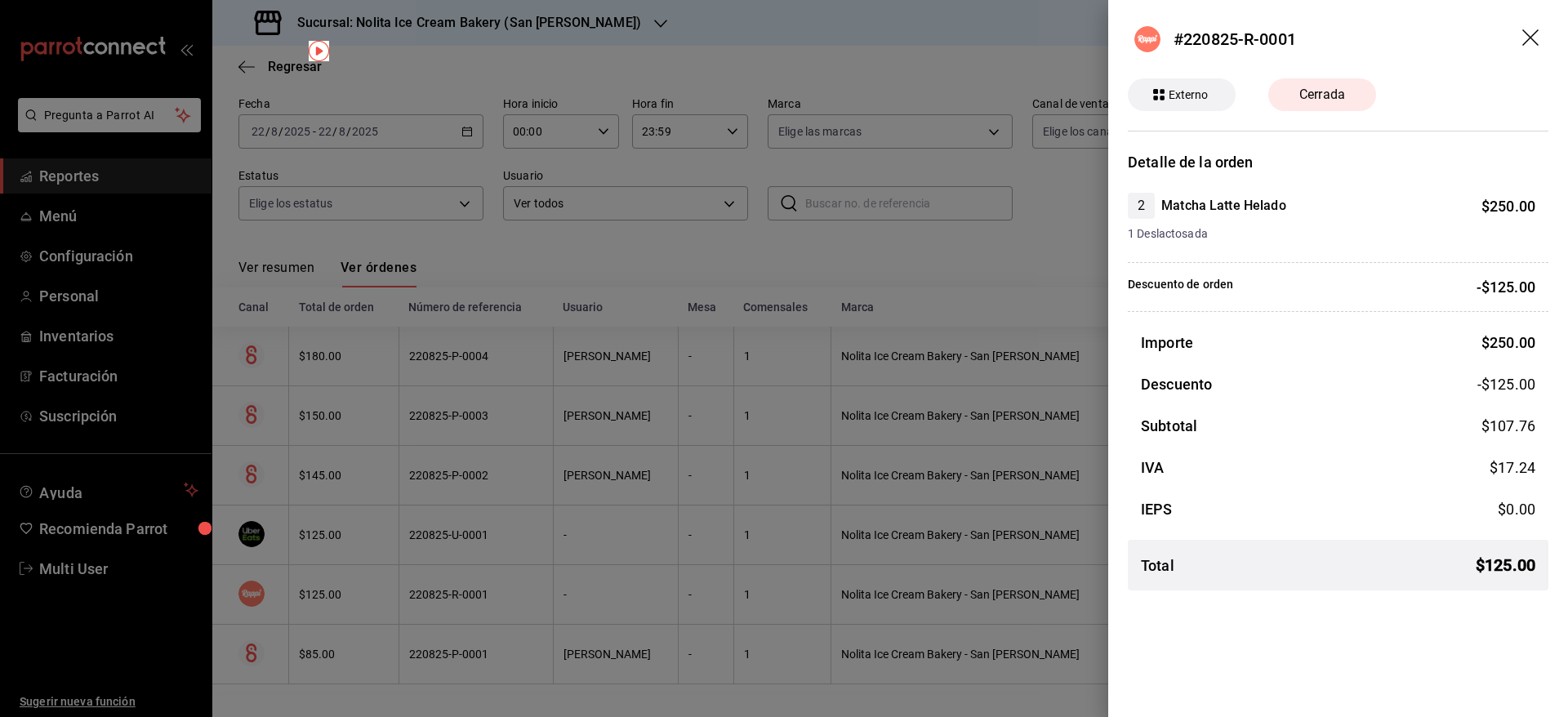
click at [927, 284] on div at bounding box center [784, 358] width 1568 height 717
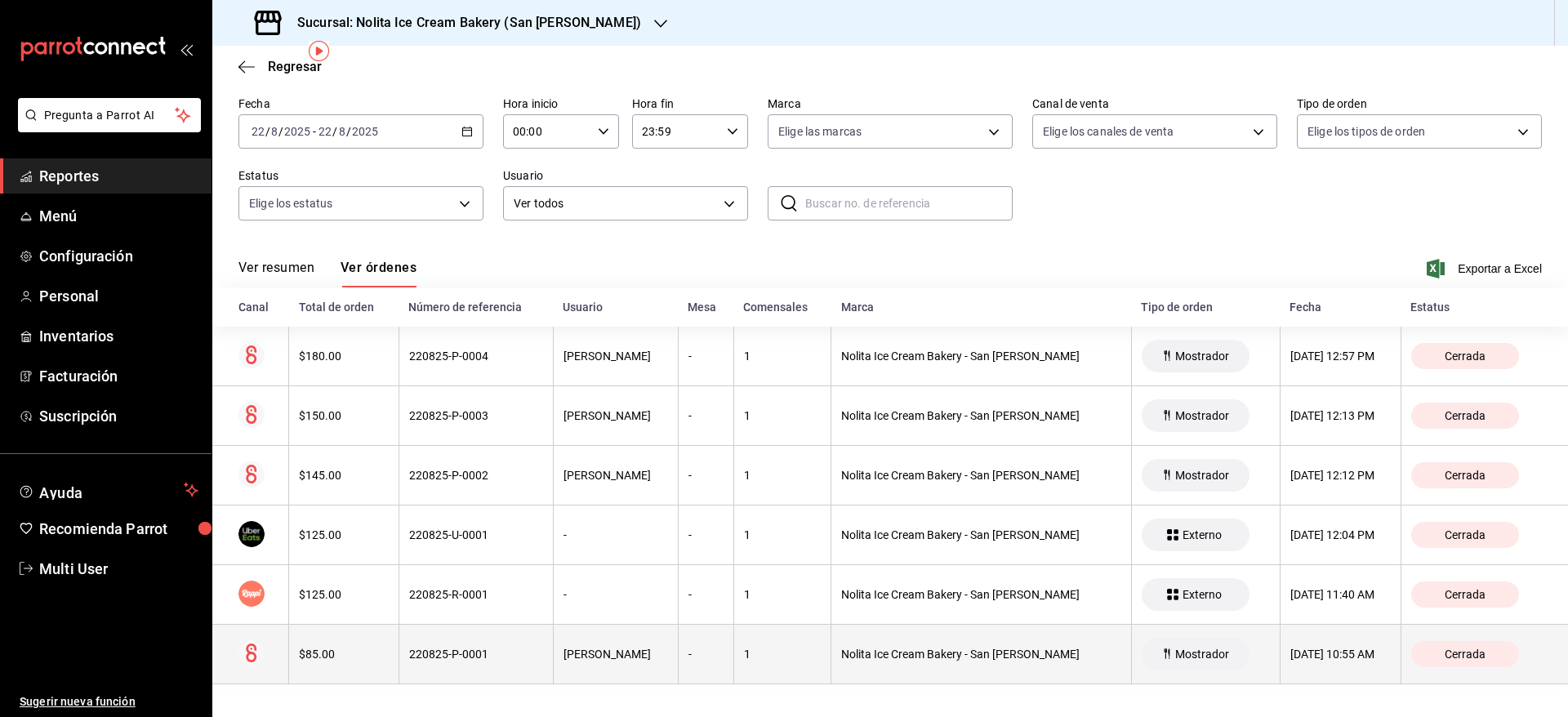
click at [902, 668] on th "Nolita Ice Cream Bakery - San [PERSON_NAME]" at bounding box center [981, 655] width 300 height 60
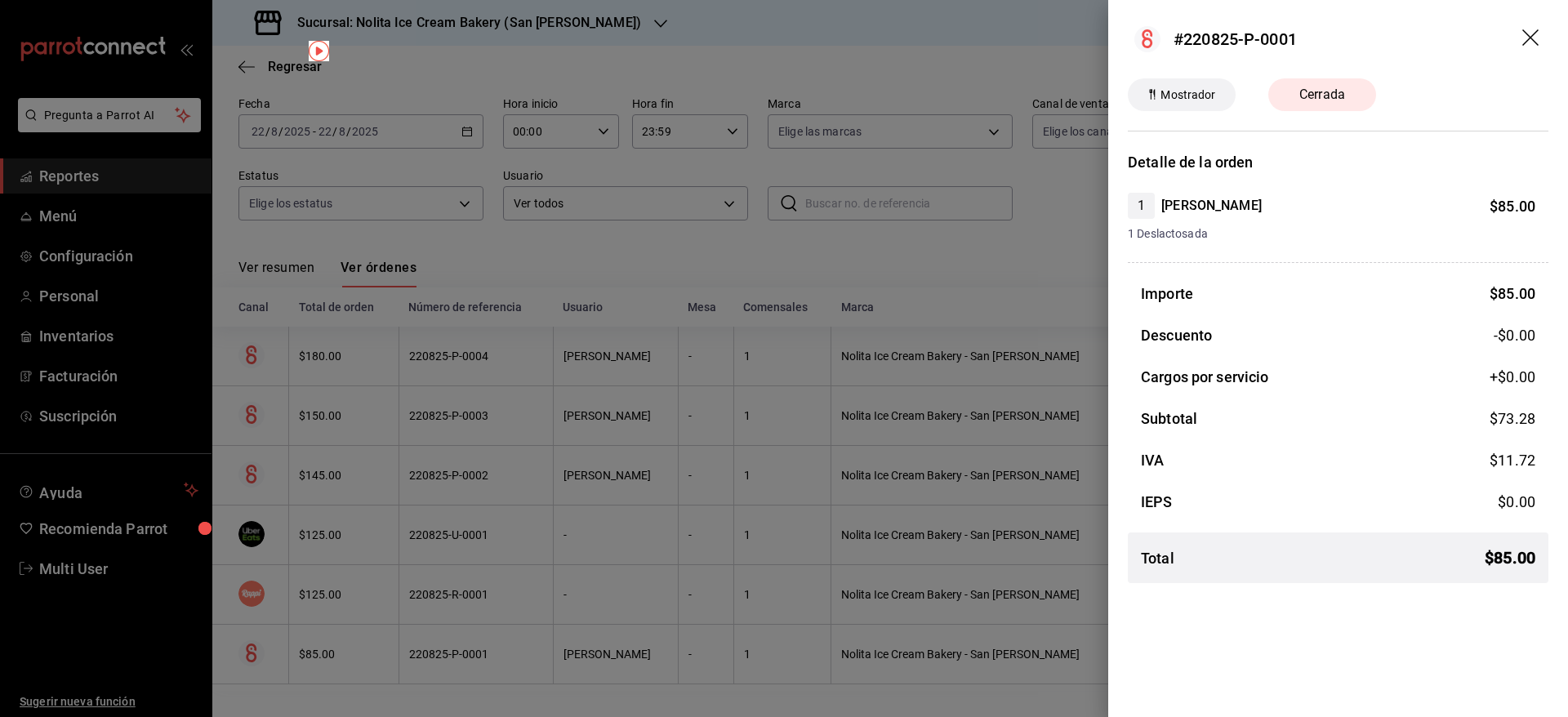
click at [902, 668] on div at bounding box center [784, 358] width 1568 height 717
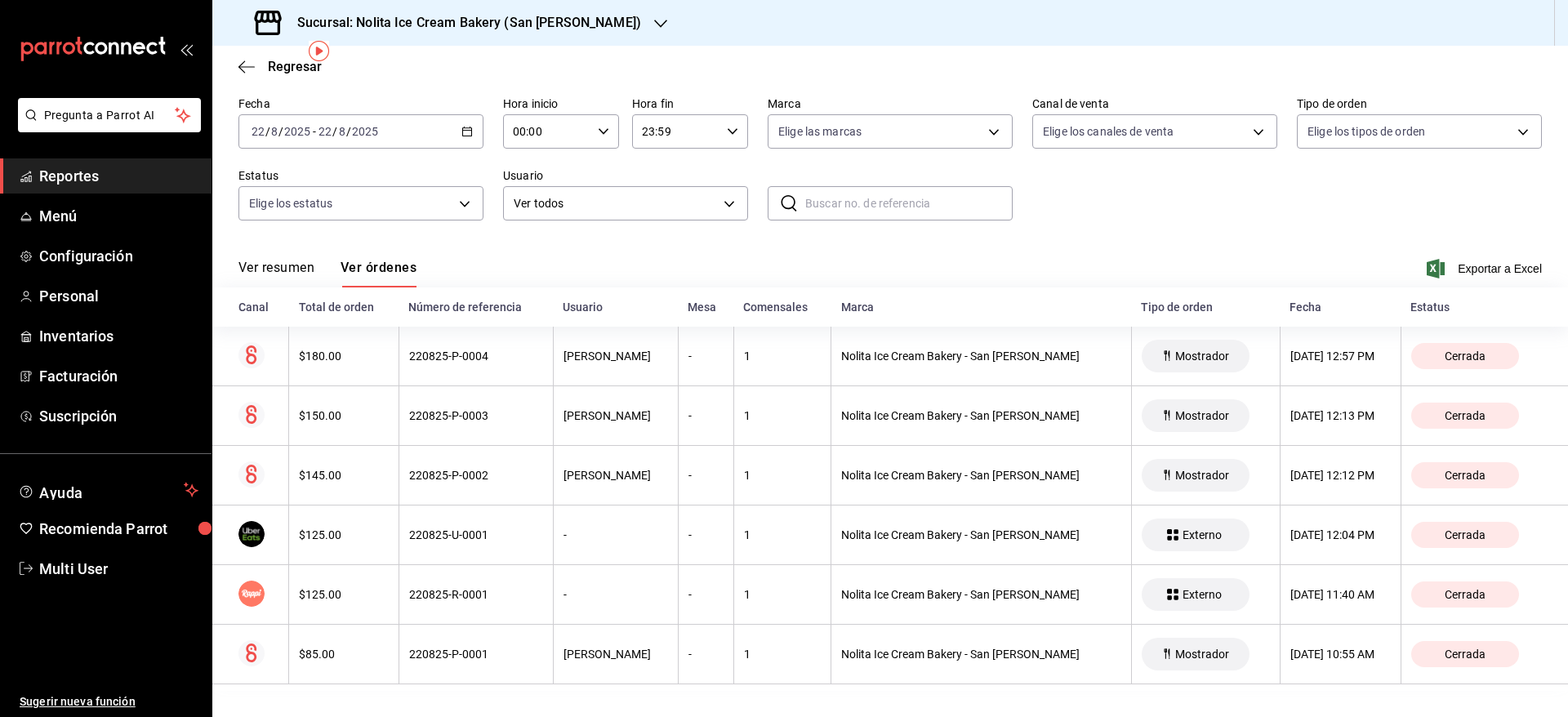
click at [486, 20] on h3 "Sucursal: Nolita Ice Cream Bakery (San [PERSON_NAME])" at bounding box center [463, 23] width 357 height 20
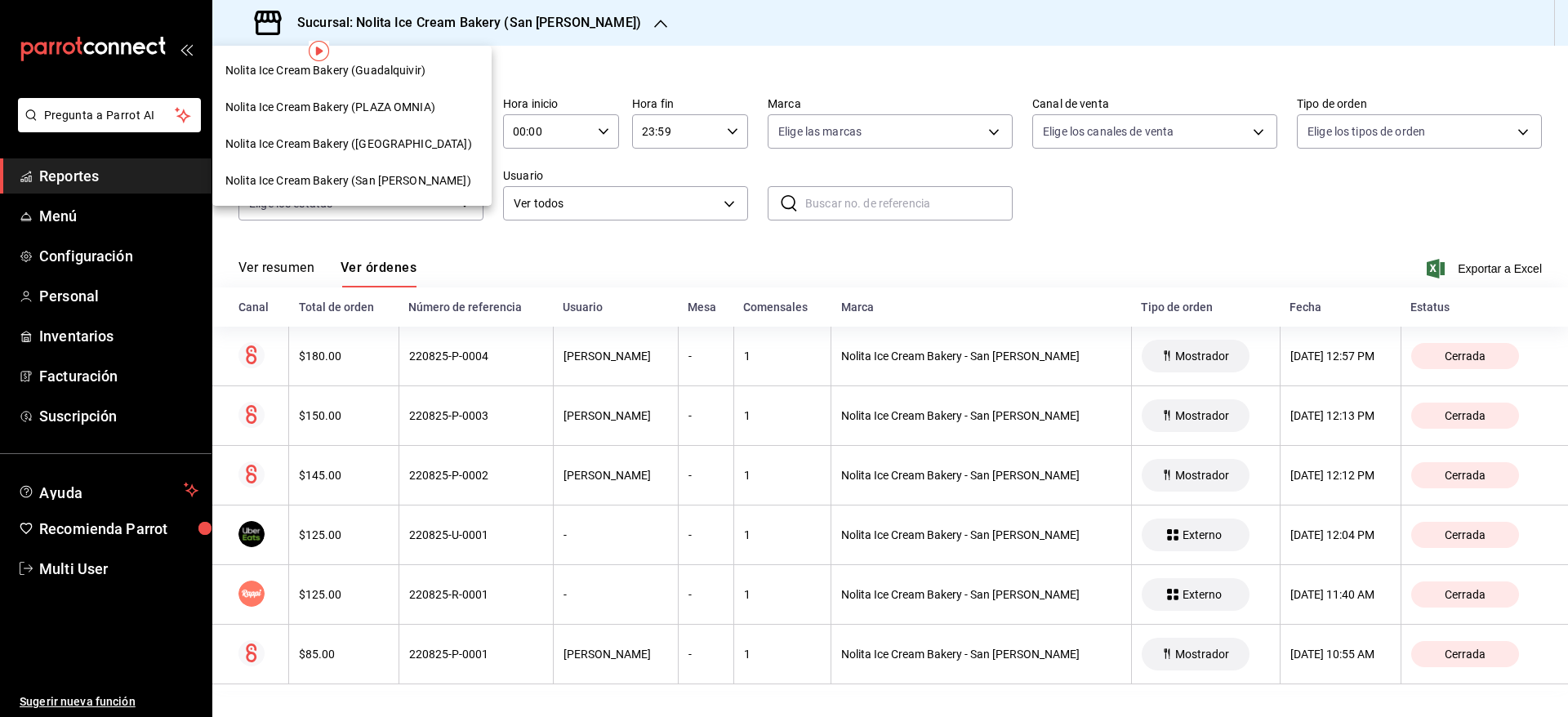
click at [395, 151] on span "Nolita Ice Cream Bakery ([GEOGRAPHIC_DATA])" at bounding box center [349, 144] width 247 height 17
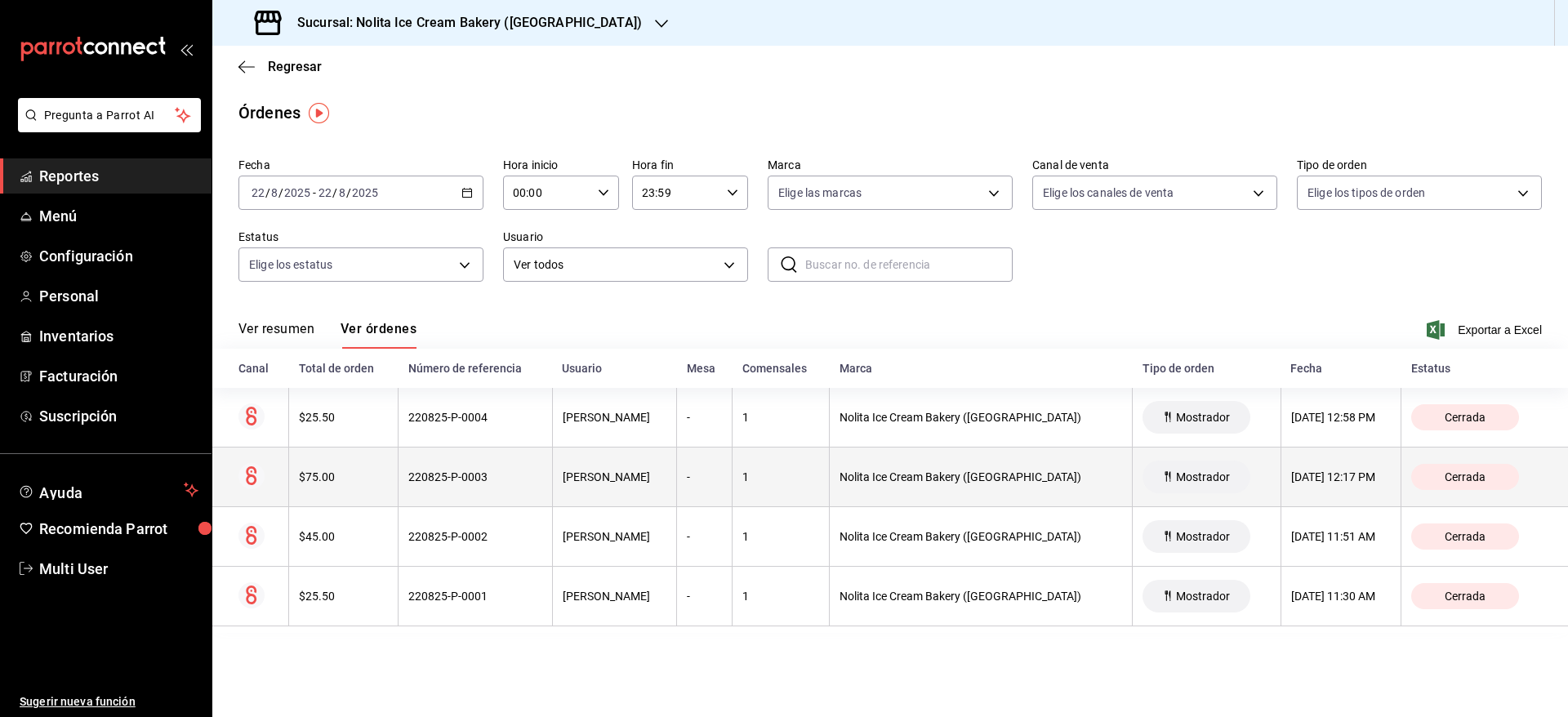
click at [499, 475] on div "220825-P-0003" at bounding box center [475, 477] width 133 height 13
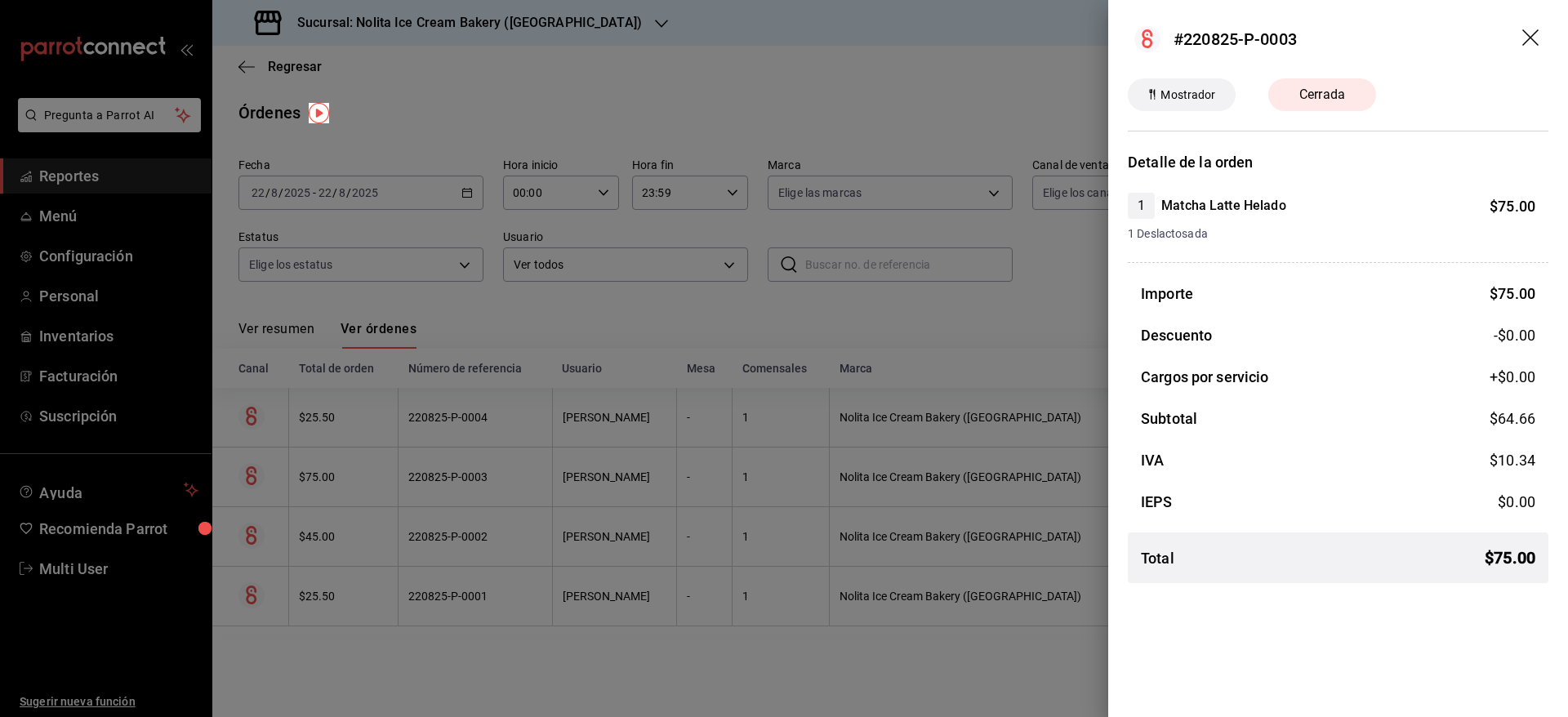
click at [499, 475] on div at bounding box center [784, 358] width 1568 height 717
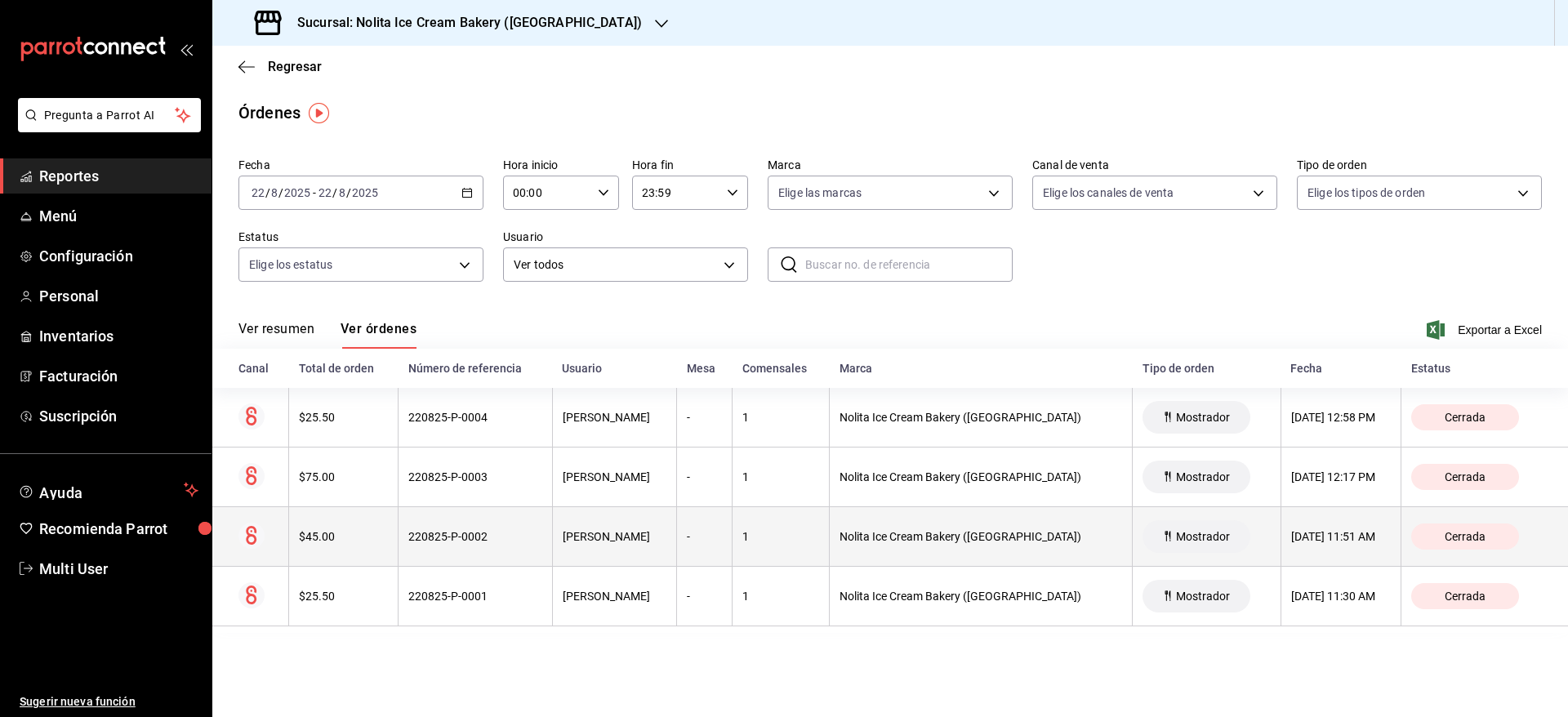
click at [512, 535] on div "220825-P-0002" at bounding box center [475, 536] width 133 height 13
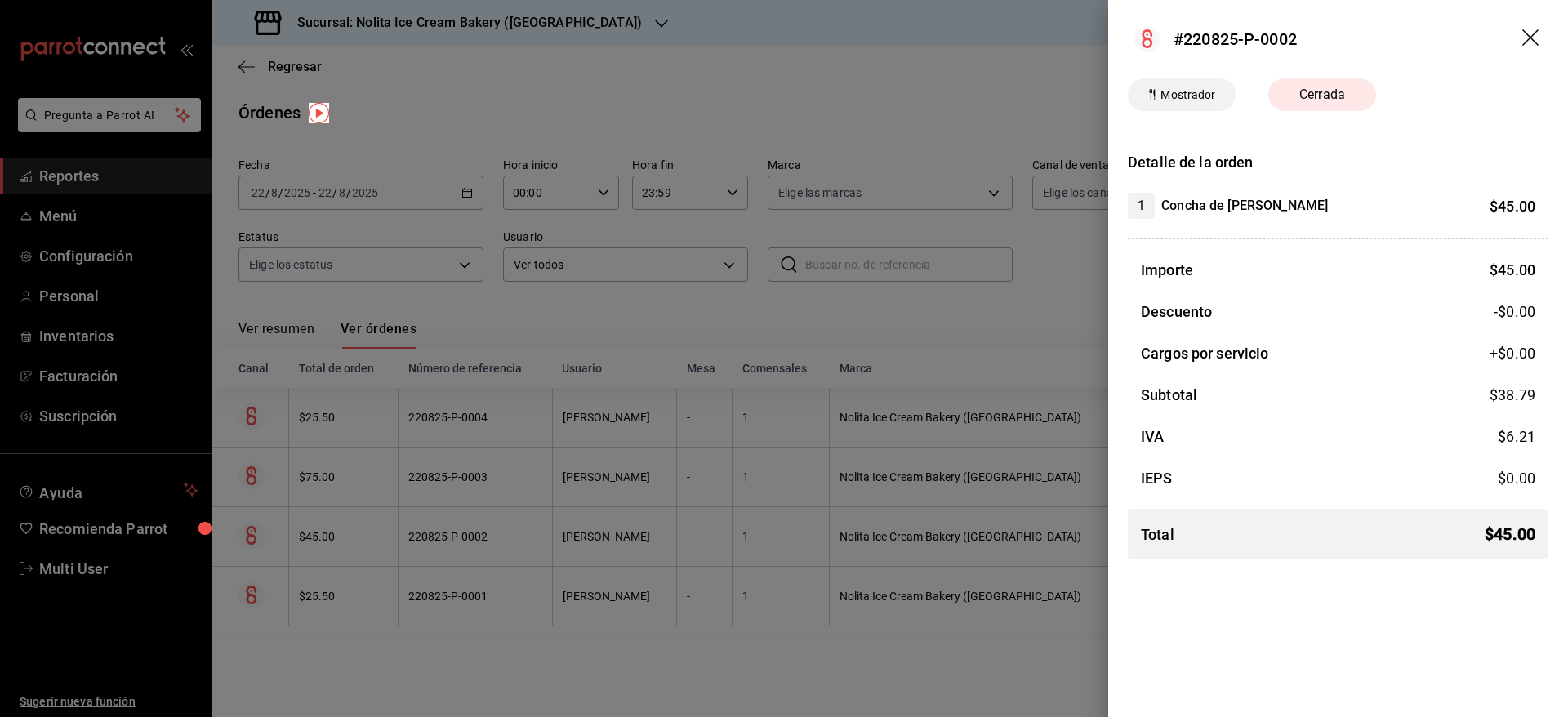
click at [526, 613] on div at bounding box center [784, 358] width 1568 height 717
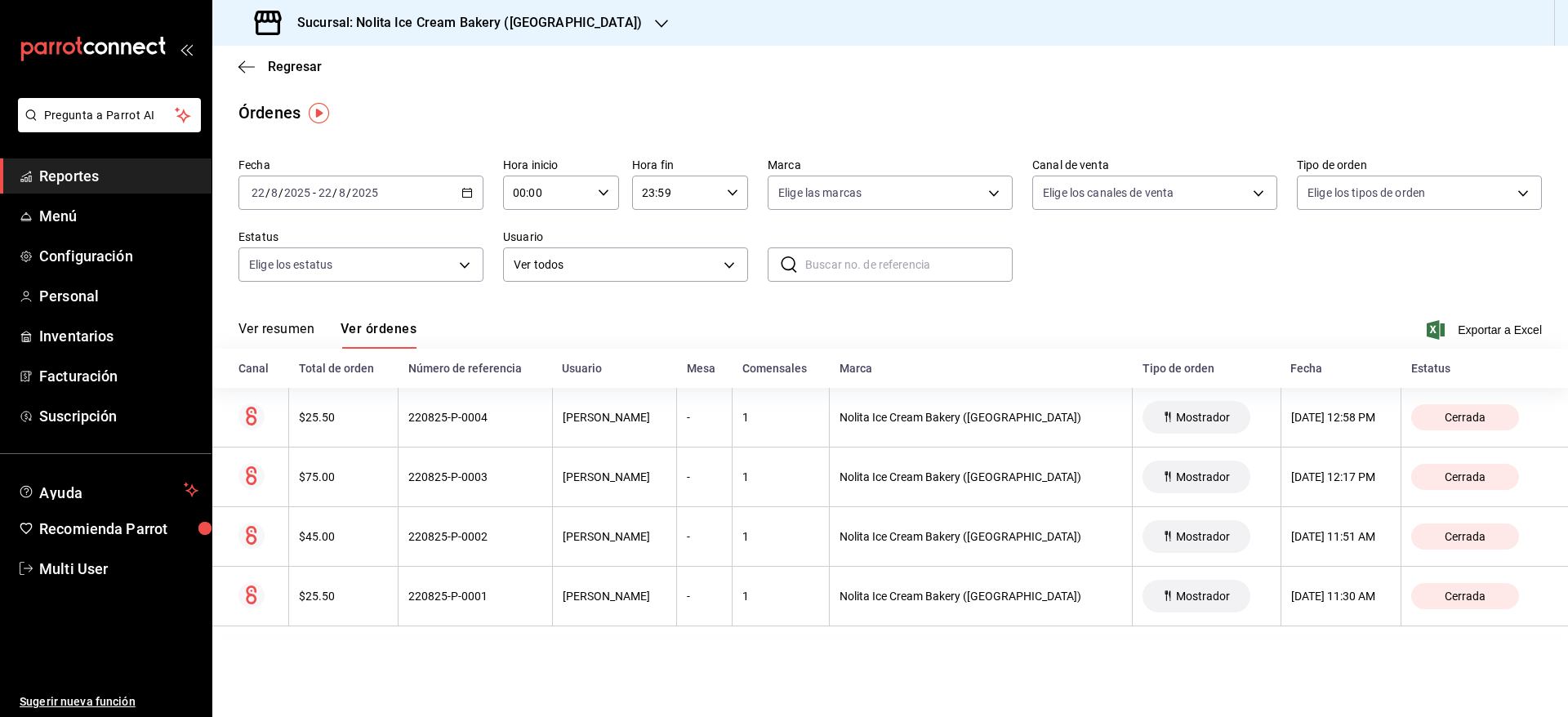
click at [442, 17] on h3 "Sucursal: Nolita Ice Cream Bakery ([GEOGRAPHIC_DATA])" at bounding box center [463, 23] width 358 height 20
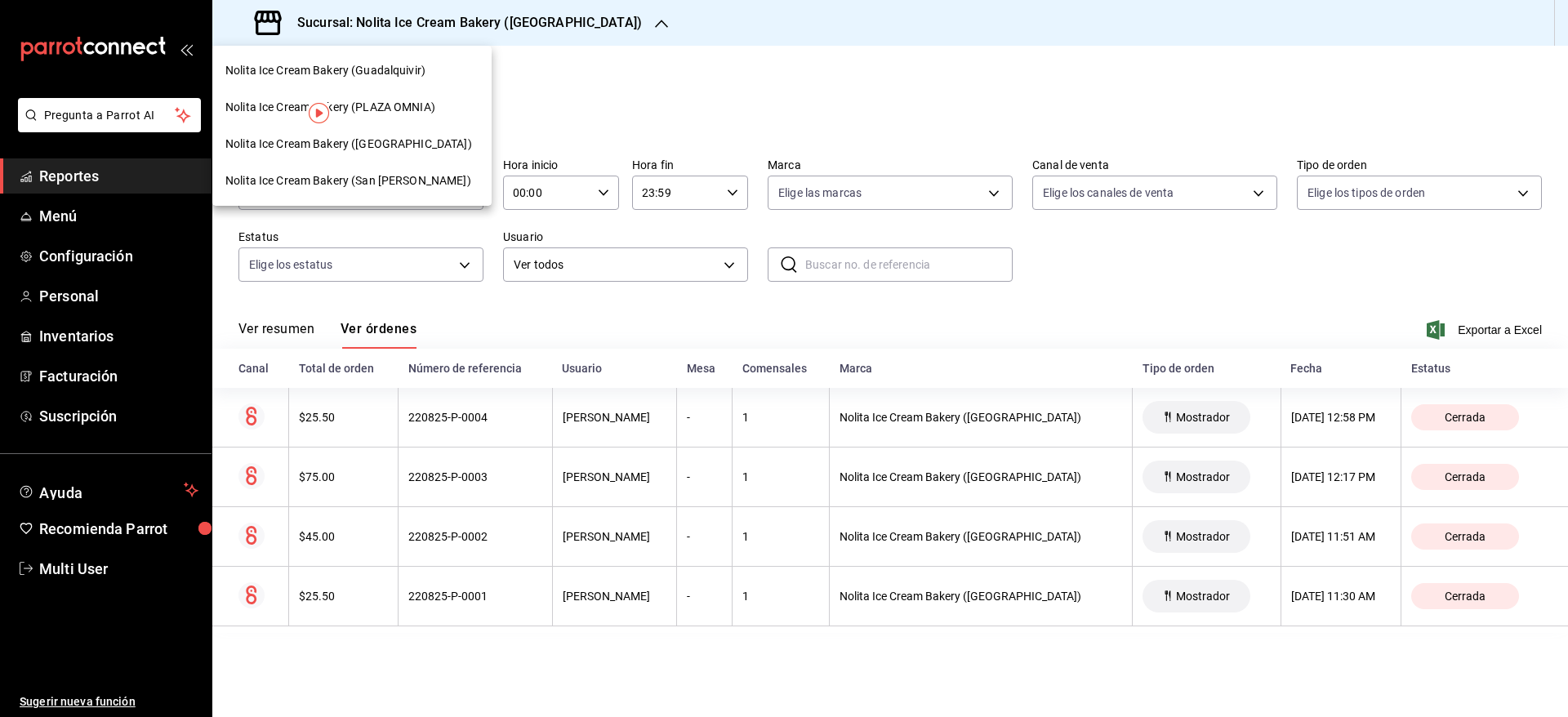
click at [389, 62] on span "Nolita Ice Cream Bakery (Guadalquivir)" at bounding box center [326, 70] width 200 height 17
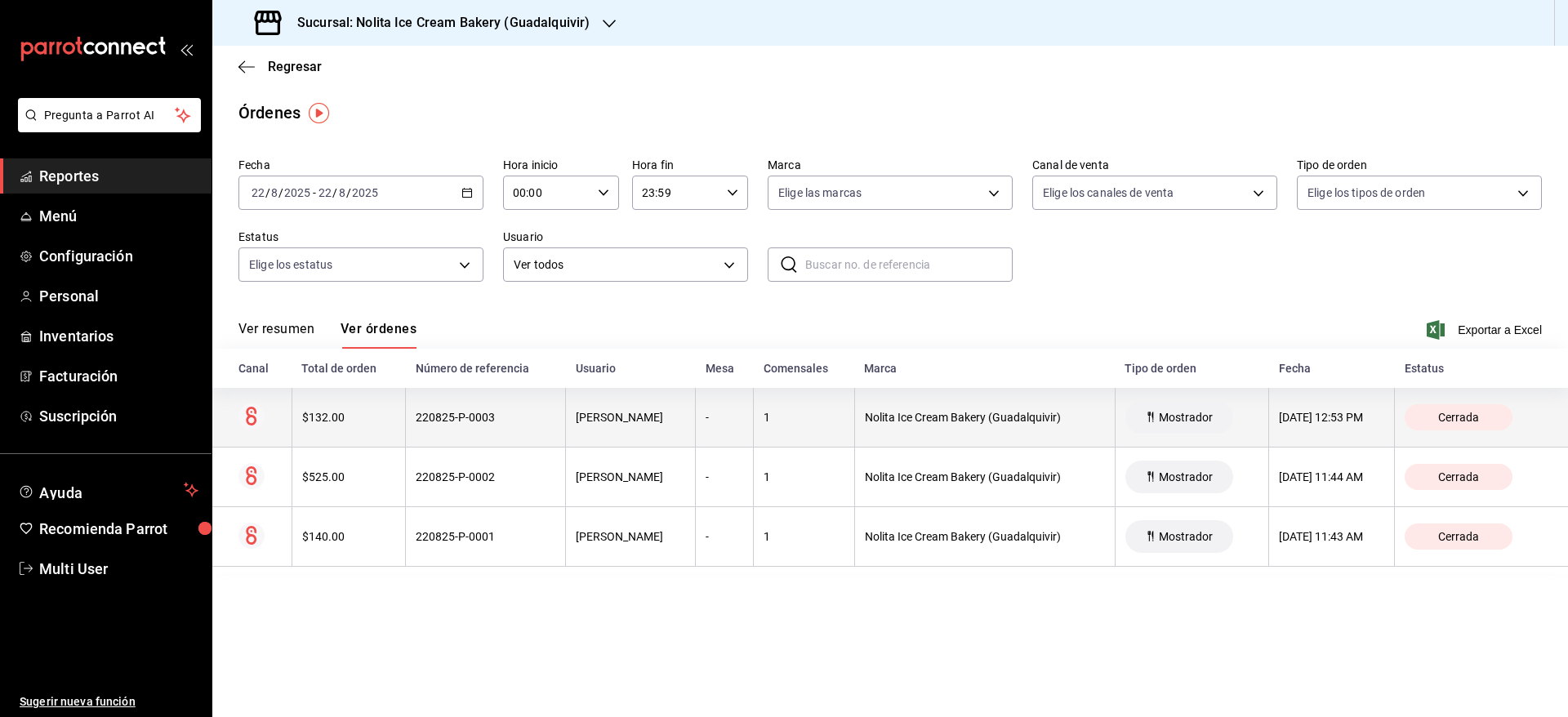
click at [597, 441] on th "[PERSON_NAME]" at bounding box center [631, 417] width 130 height 60
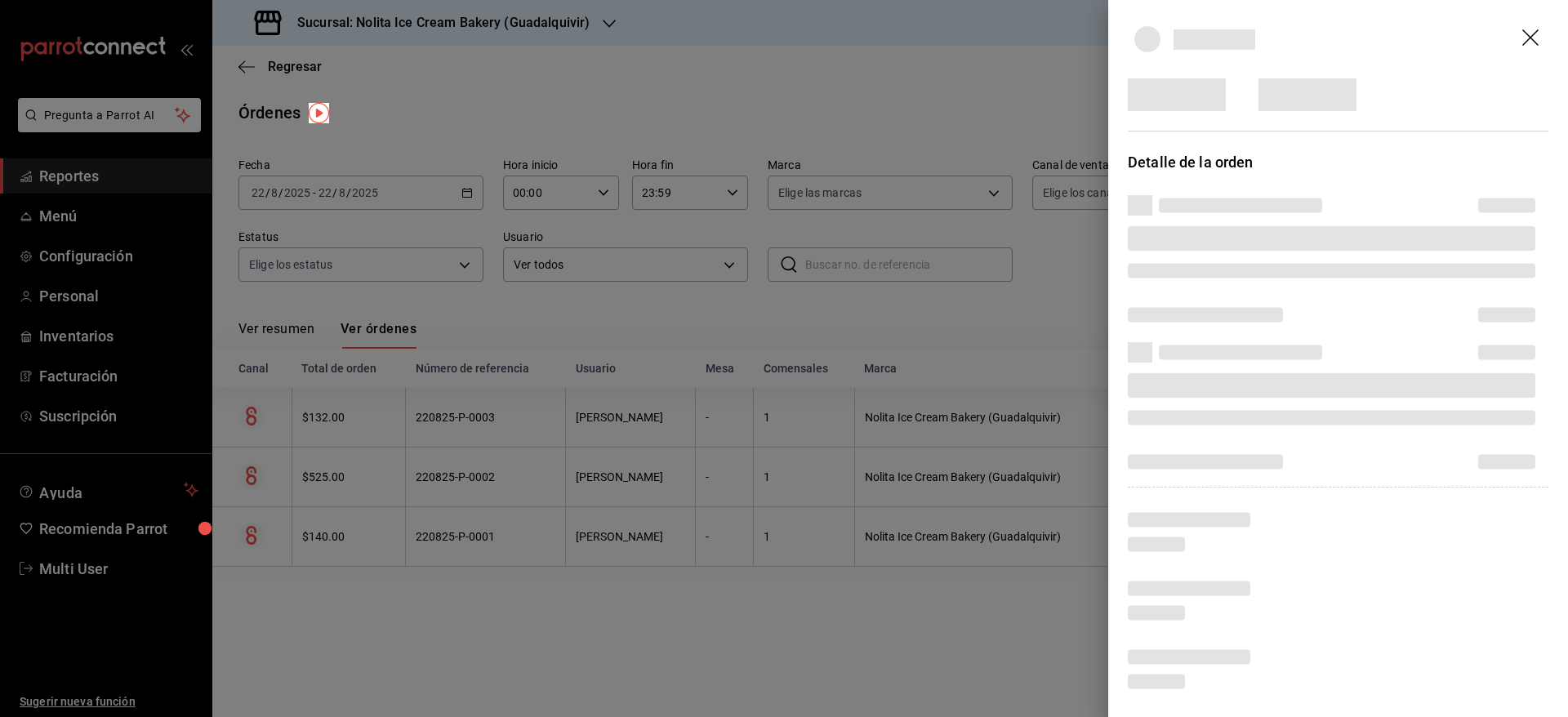
click at [597, 441] on div at bounding box center [784, 358] width 1568 height 717
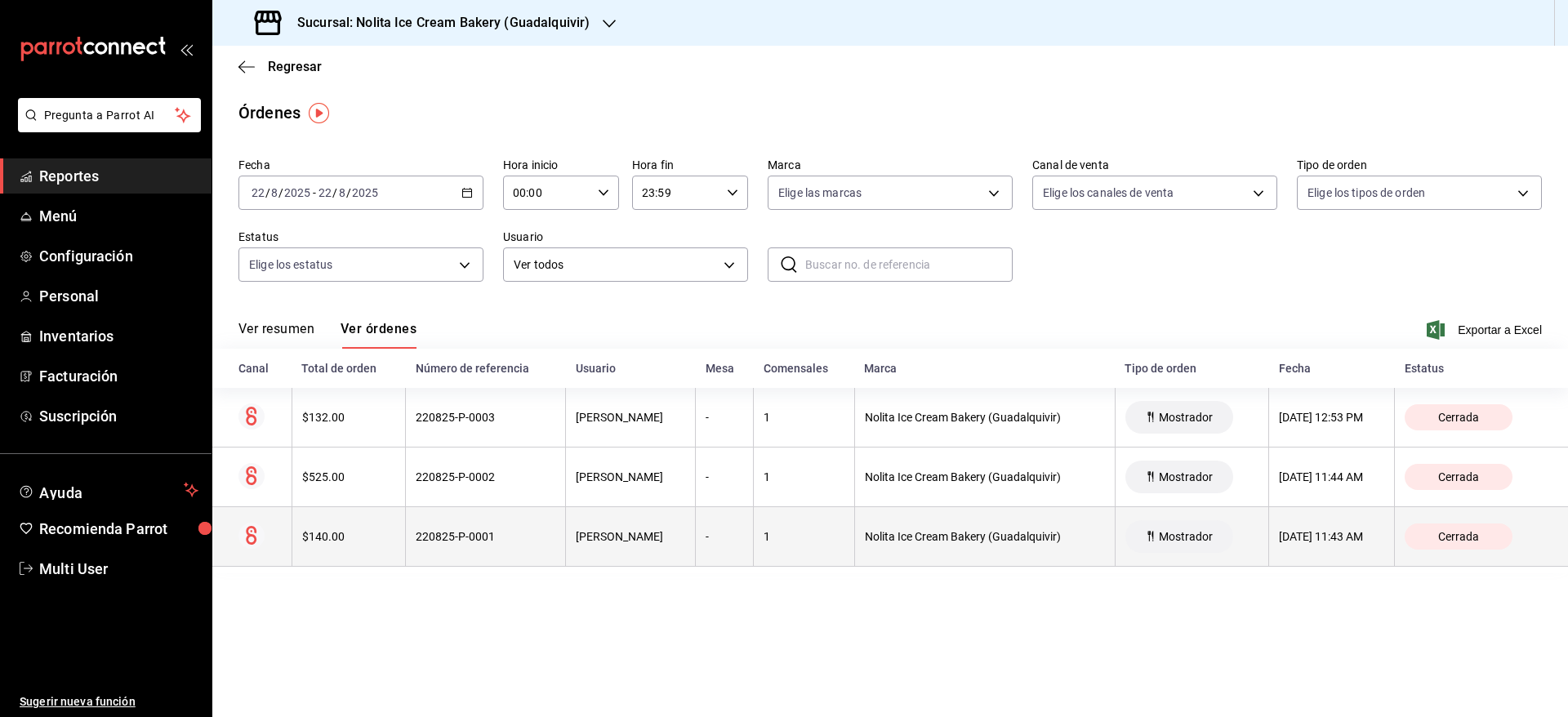
click at [622, 561] on th "[PERSON_NAME]" at bounding box center [631, 537] width 130 height 60
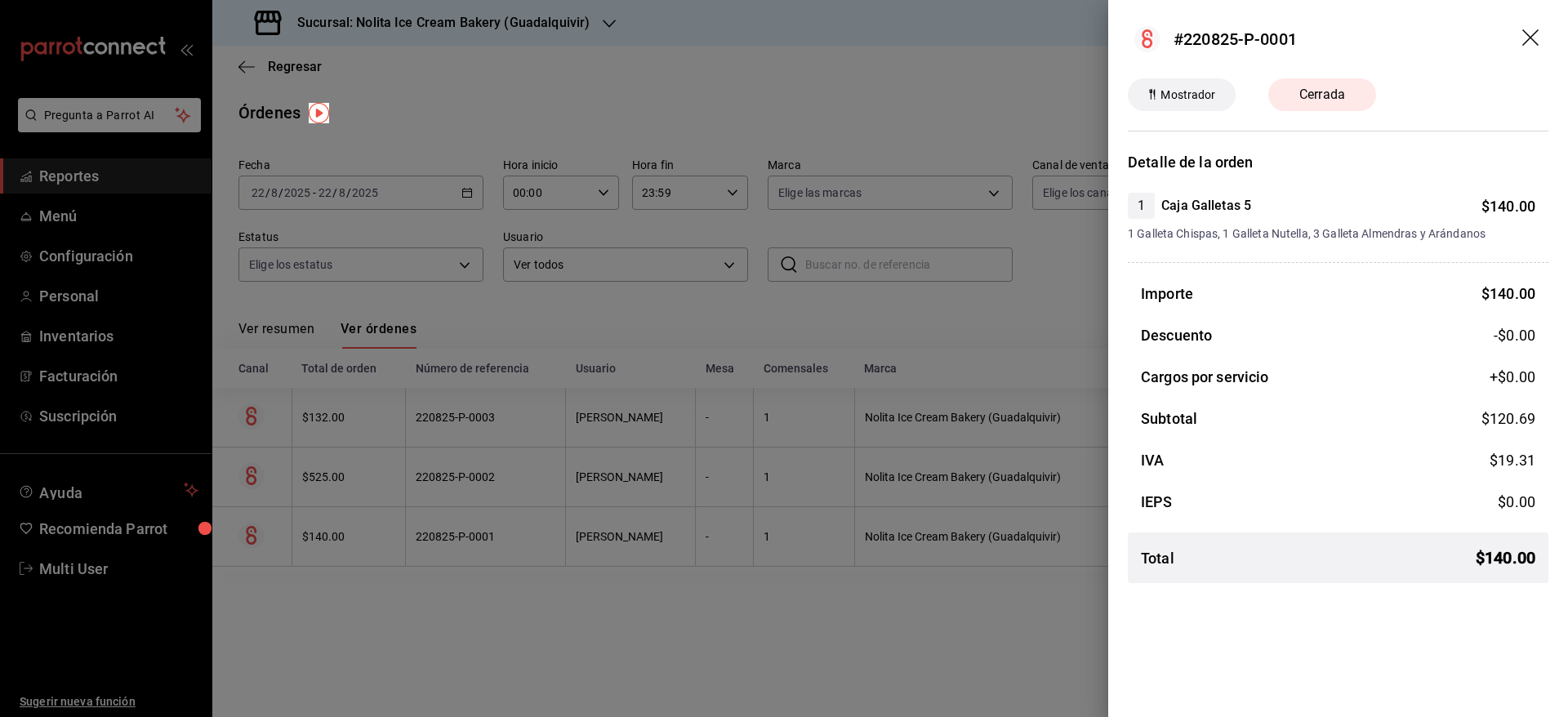
click at [624, 510] on div at bounding box center [784, 358] width 1568 height 717
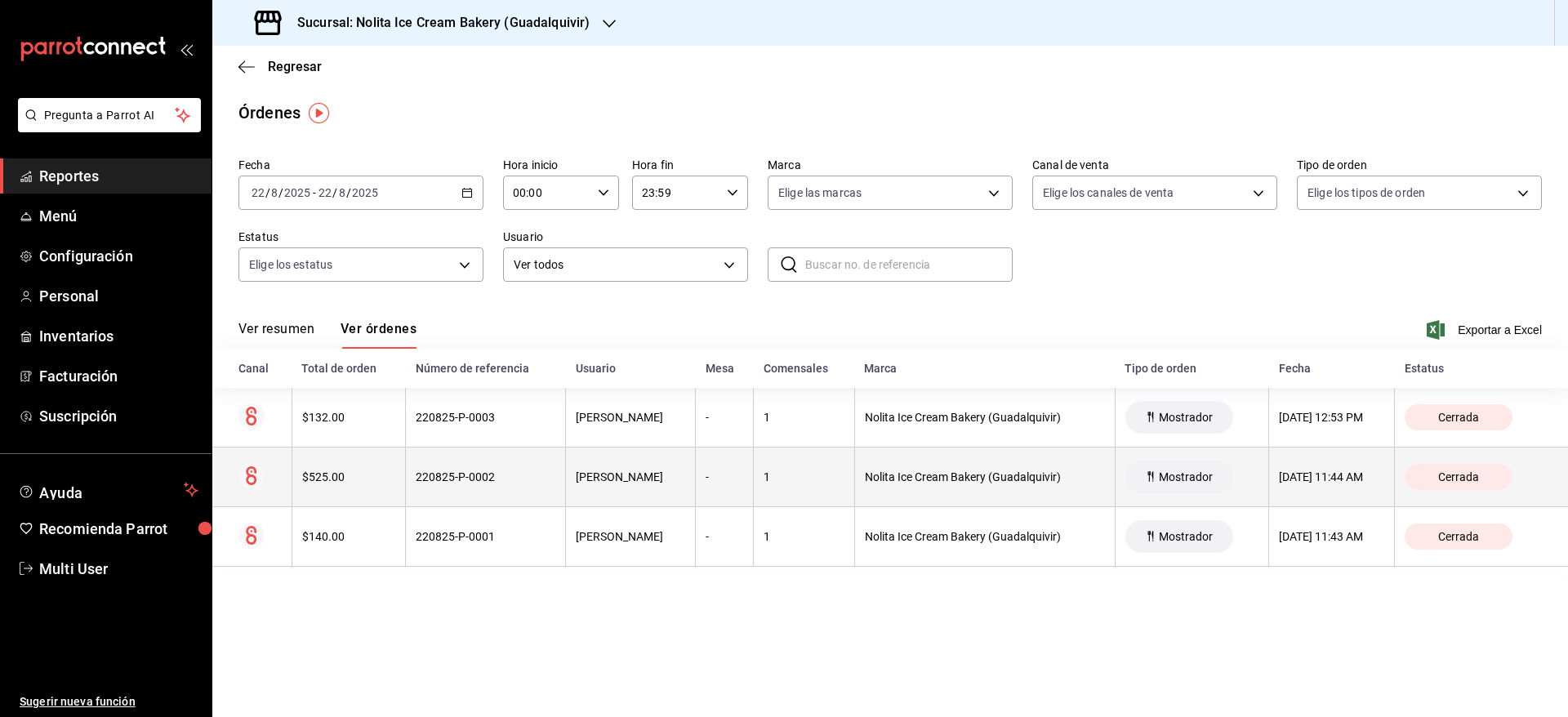
click at [624, 487] on th "[PERSON_NAME]" at bounding box center [631, 477] width 130 height 60
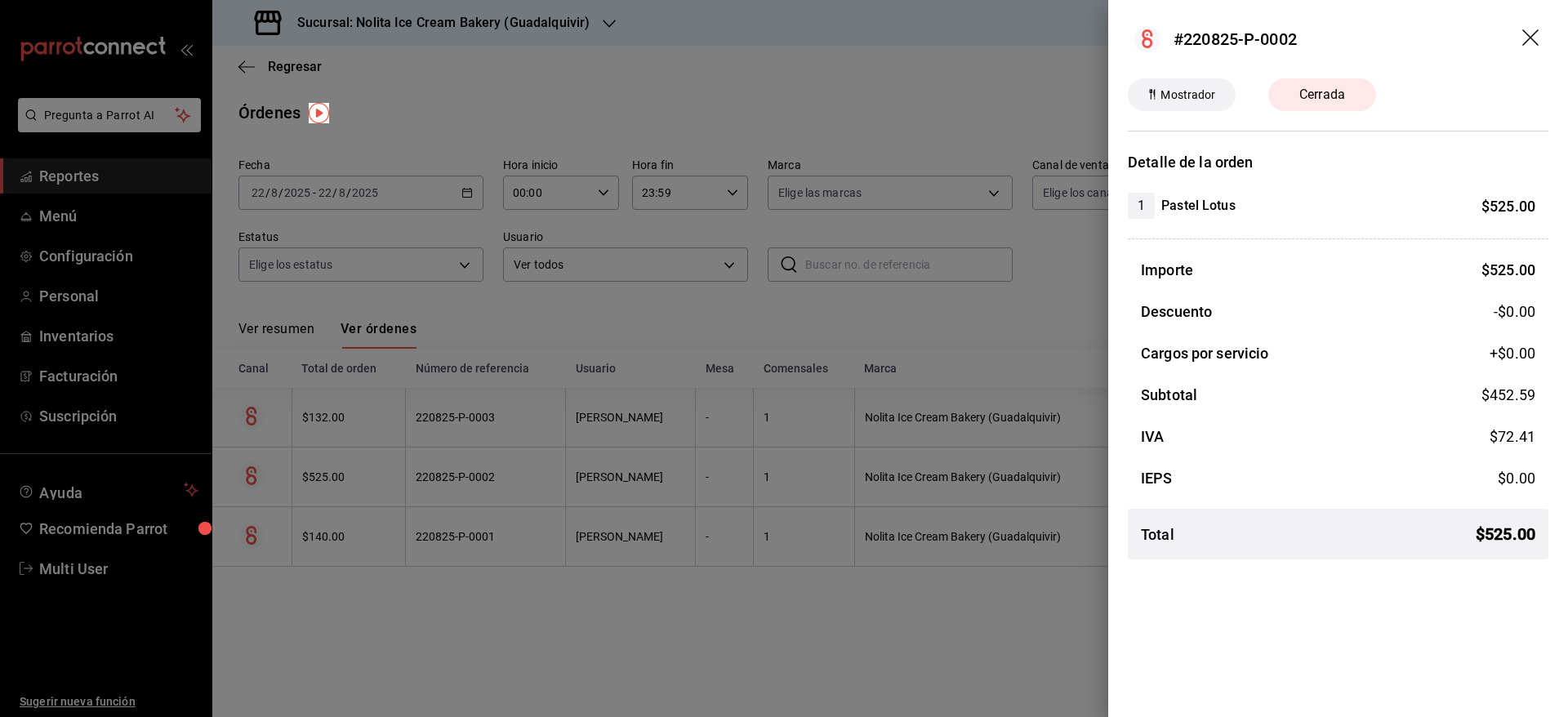
click at [624, 487] on div at bounding box center [784, 358] width 1568 height 717
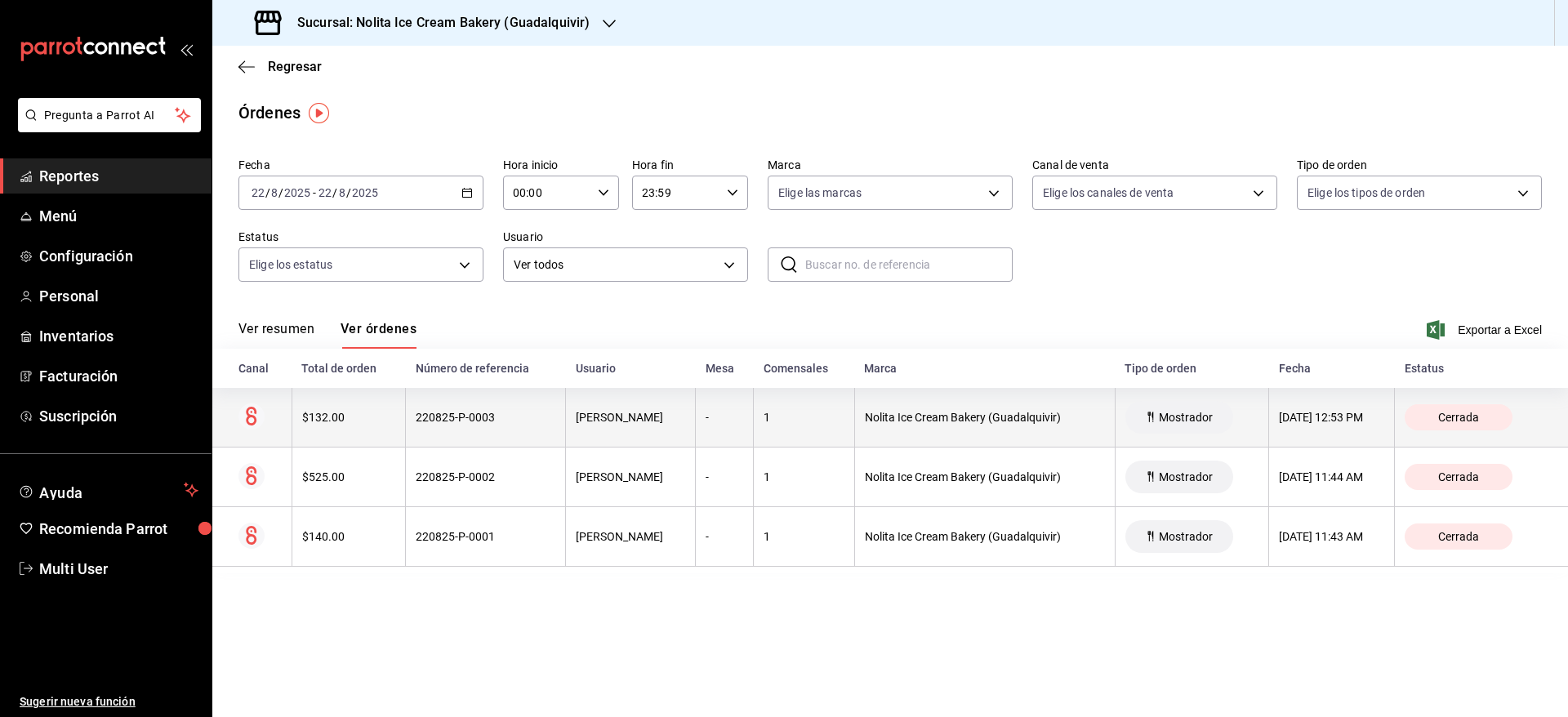
click at [646, 423] on div "[PERSON_NAME]" at bounding box center [631, 417] width 110 height 13
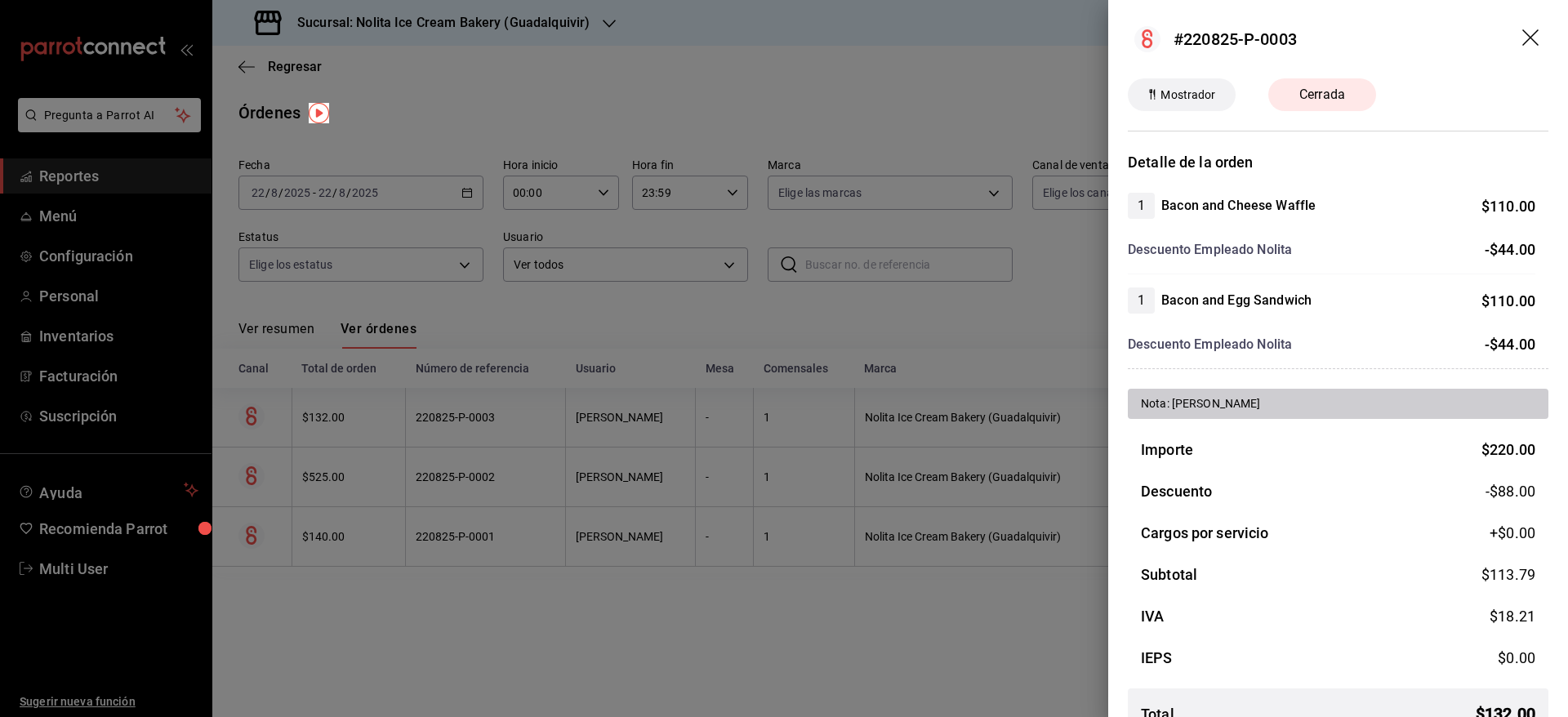
click at [646, 423] on div at bounding box center [784, 358] width 1568 height 717
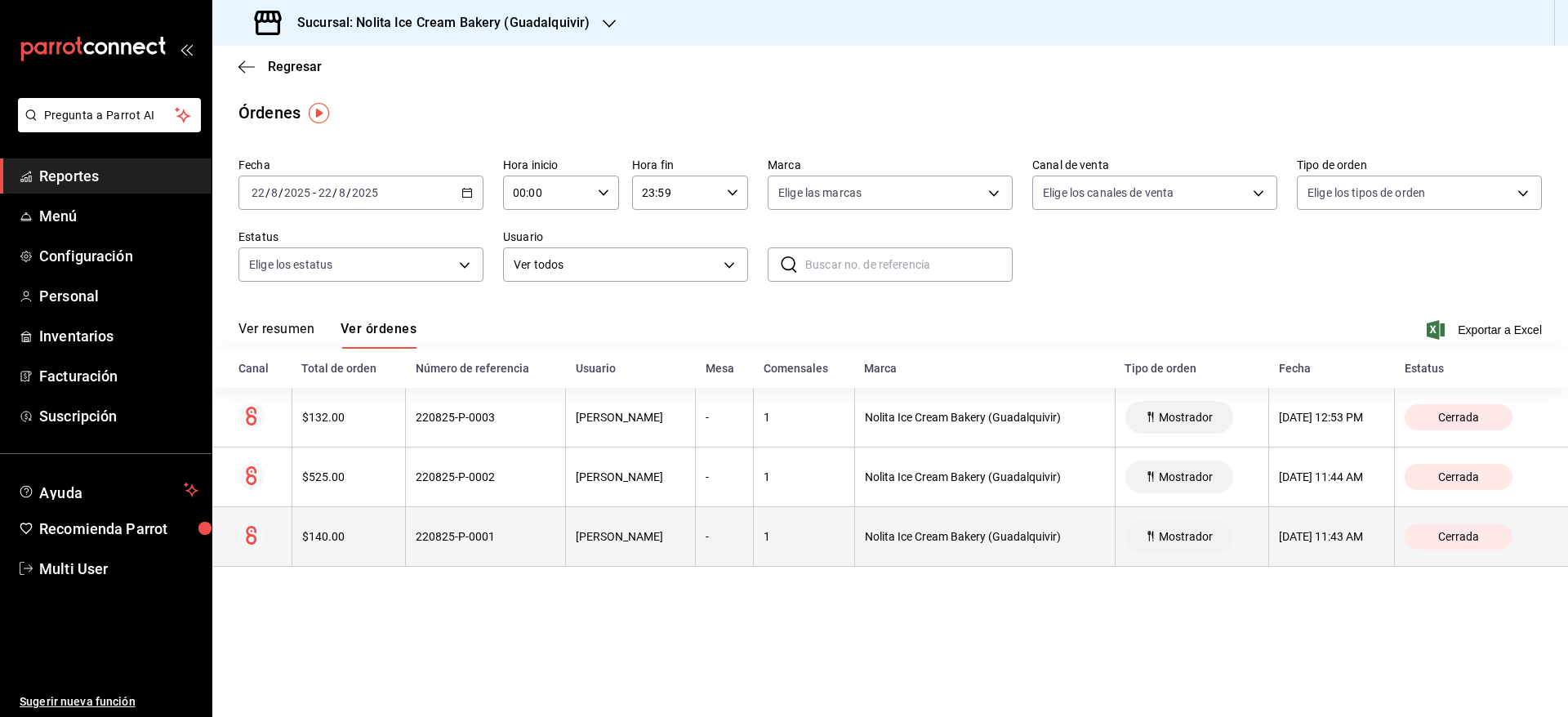
click at [825, 536] on div "1" at bounding box center [804, 536] width 81 height 13
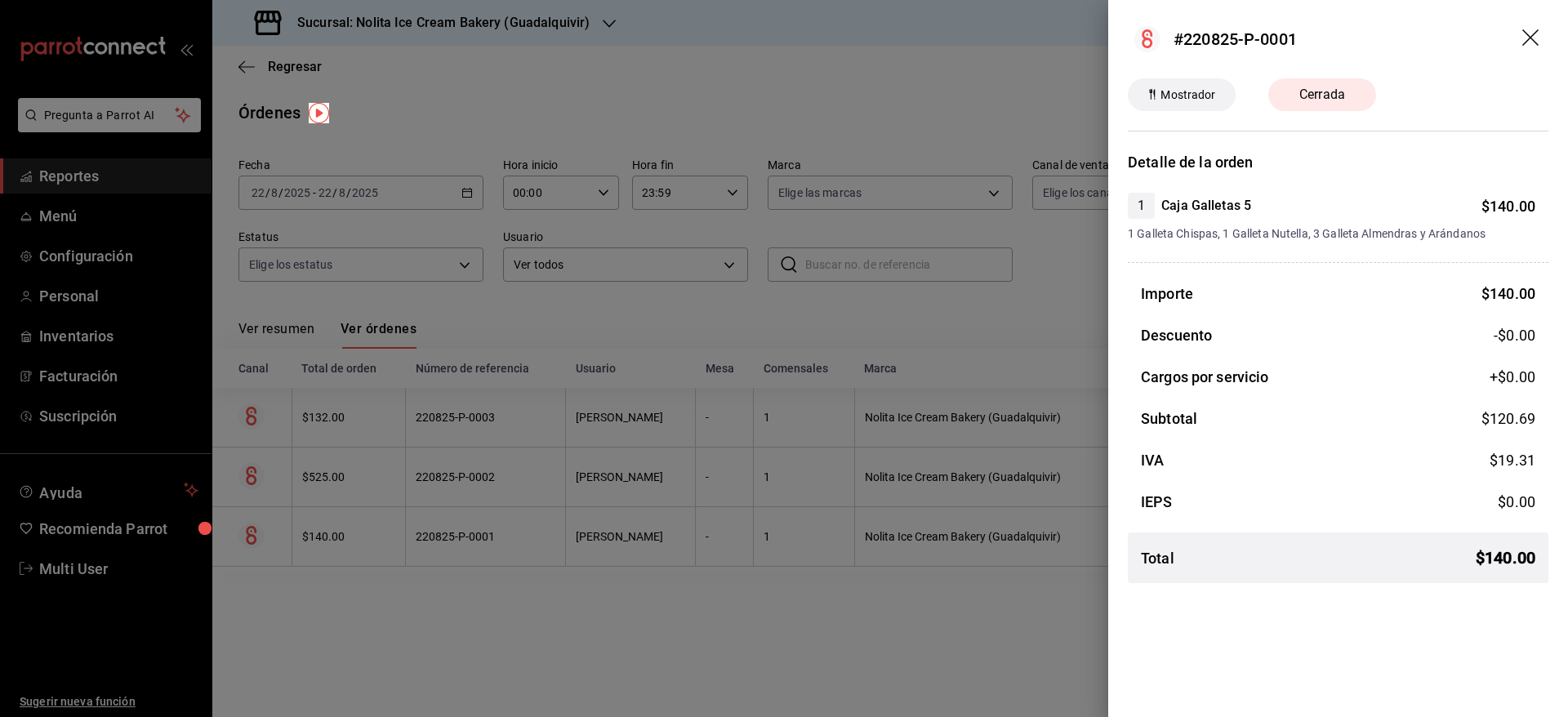
click at [851, 651] on div at bounding box center [784, 358] width 1568 height 717
